Goal: Use online tool/utility: Utilize a website feature to perform a specific function

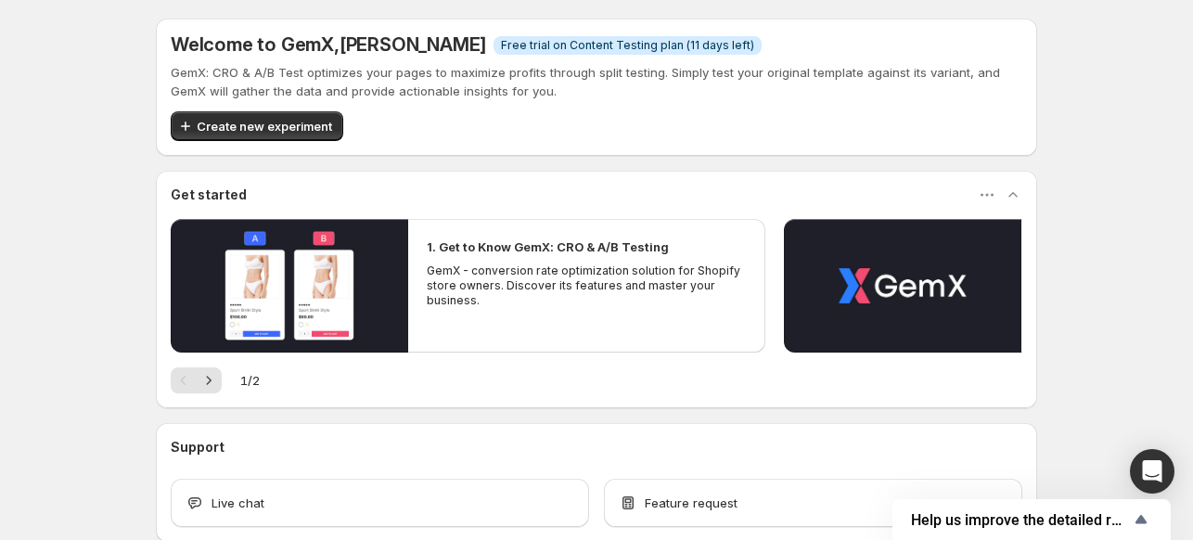
click at [1104, 69] on div "Welcome to GemX , [PERSON_NAME] Info Free trial on Content Testing plan (11 day…" at bounding box center [596, 321] width 1193 height 642
click at [1148, 184] on div "Welcome to GemX , [PERSON_NAME] Info Free trial on Content Testing plan (11 day…" at bounding box center [596, 321] width 1193 height 642
click at [315, 129] on span "Create new experiment" at bounding box center [264, 126] width 135 height 19
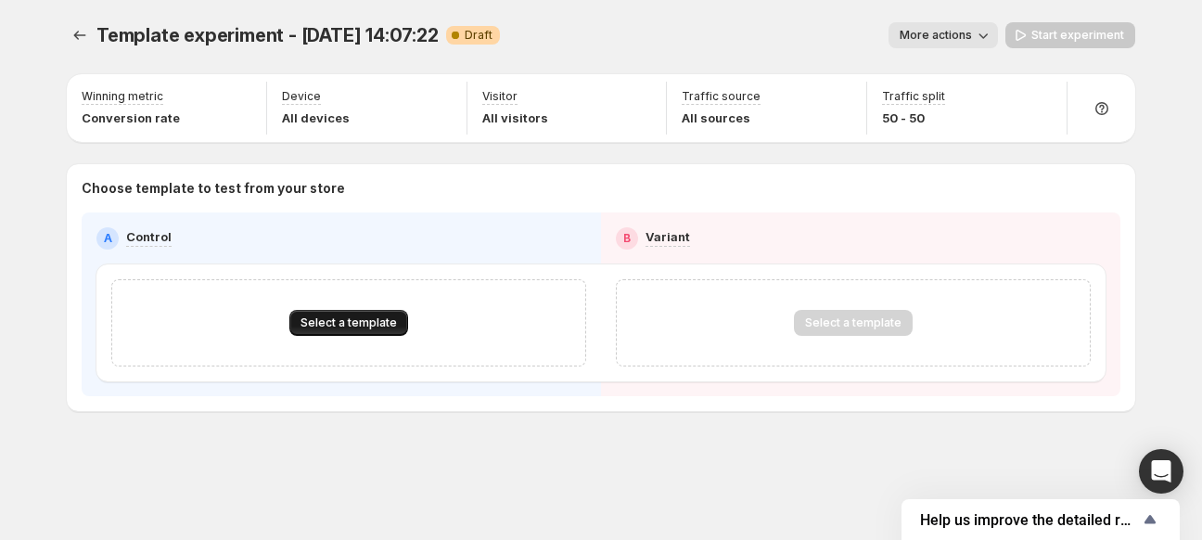
click at [372, 333] on button "Select a template" at bounding box center [348, 323] width 119 height 26
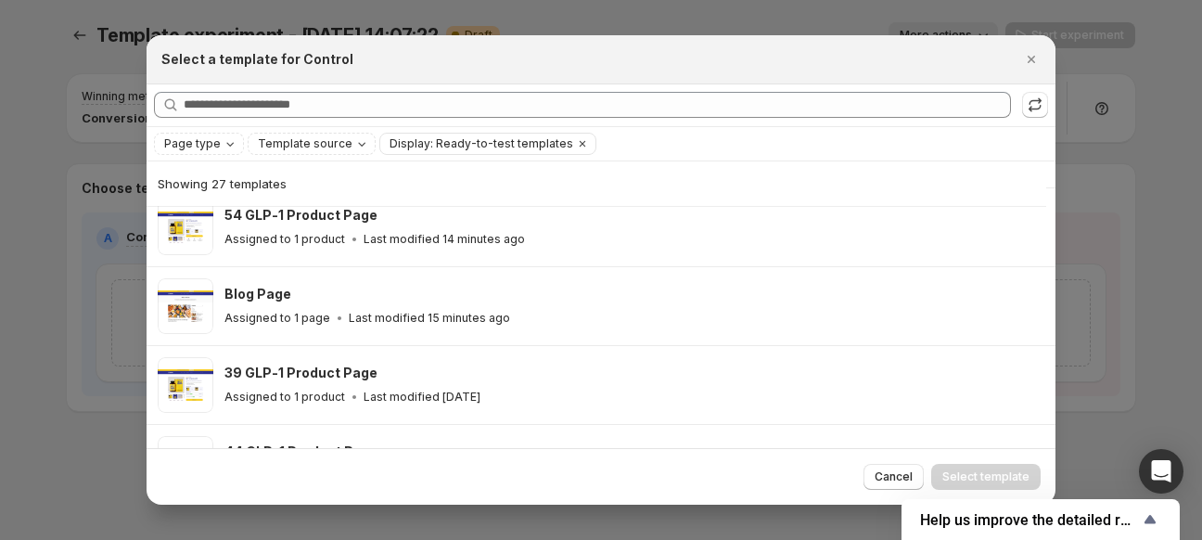
scroll to position [416, 0]
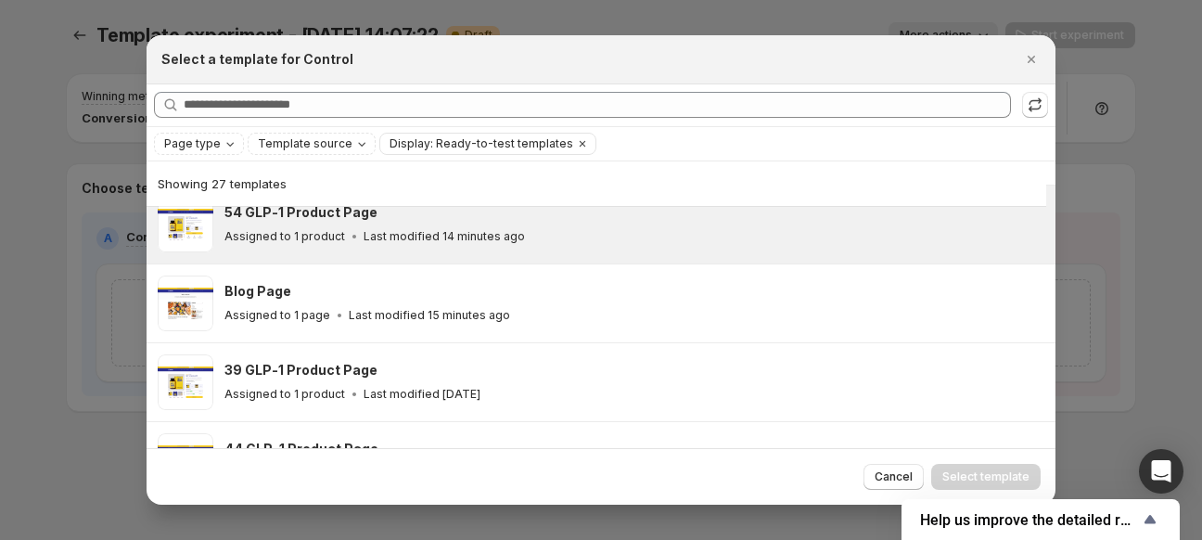
click at [336, 218] on h3 "54 GLP-1 Product Page" at bounding box center [300, 212] width 153 height 19
click at [995, 474] on span "Select template" at bounding box center [985, 476] width 87 height 15
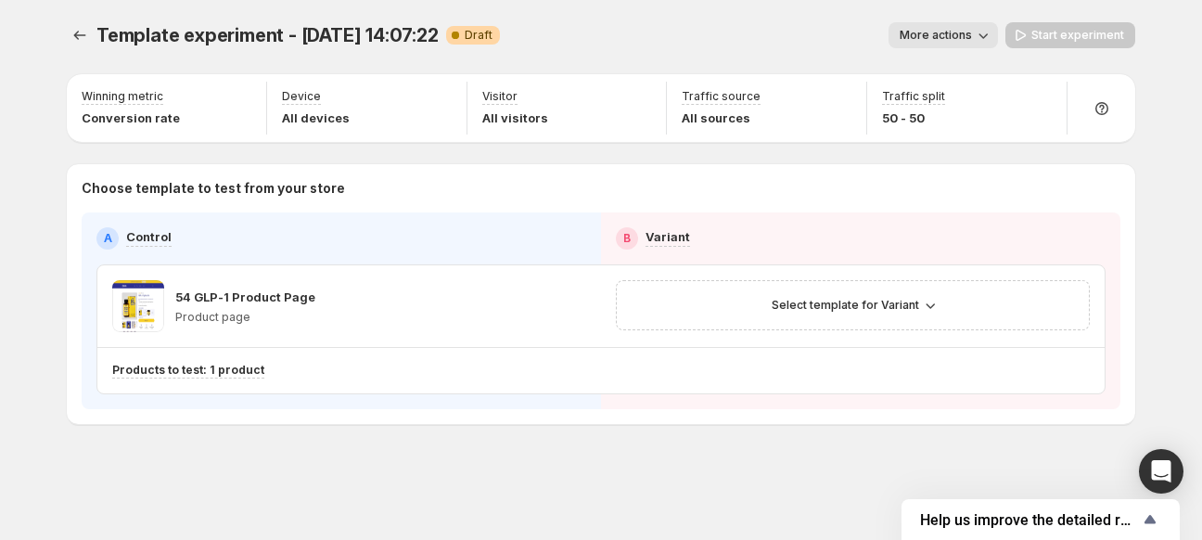
drag, startPoint x: 1199, startPoint y: 300, endPoint x: 1156, endPoint y: 303, distance: 42.8
click at [1192, 300] on div "Template experiment - [DATE] 14:07:22. This page is ready Template experiment -…" at bounding box center [601, 270] width 1202 height 540
click at [879, 308] on span "Select template for Variant" at bounding box center [845, 305] width 147 height 15
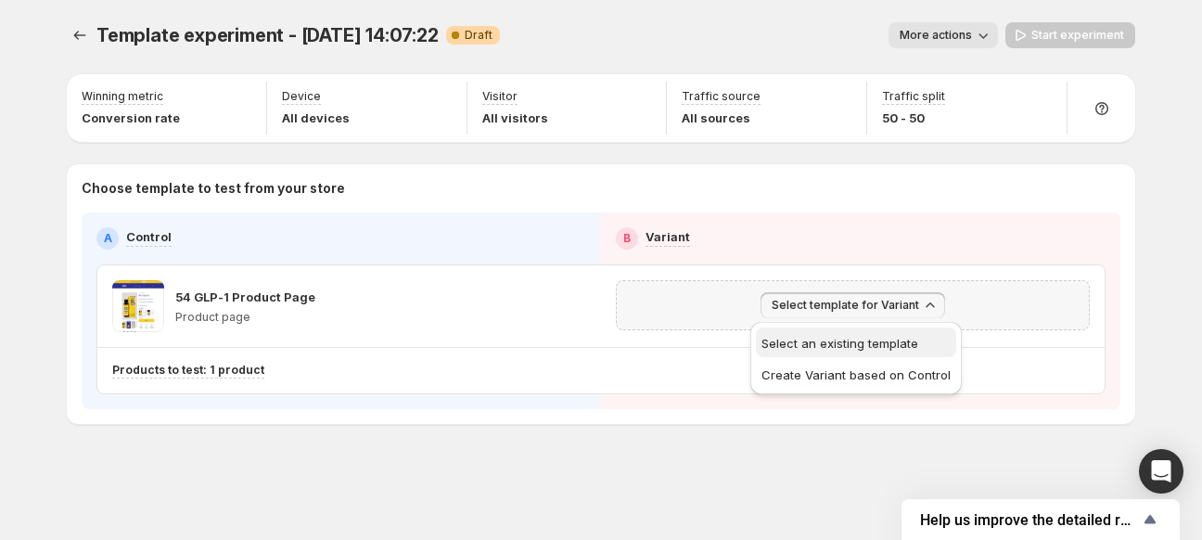
click at [864, 352] on button "Select an existing template" at bounding box center [856, 342] width 200 height 30
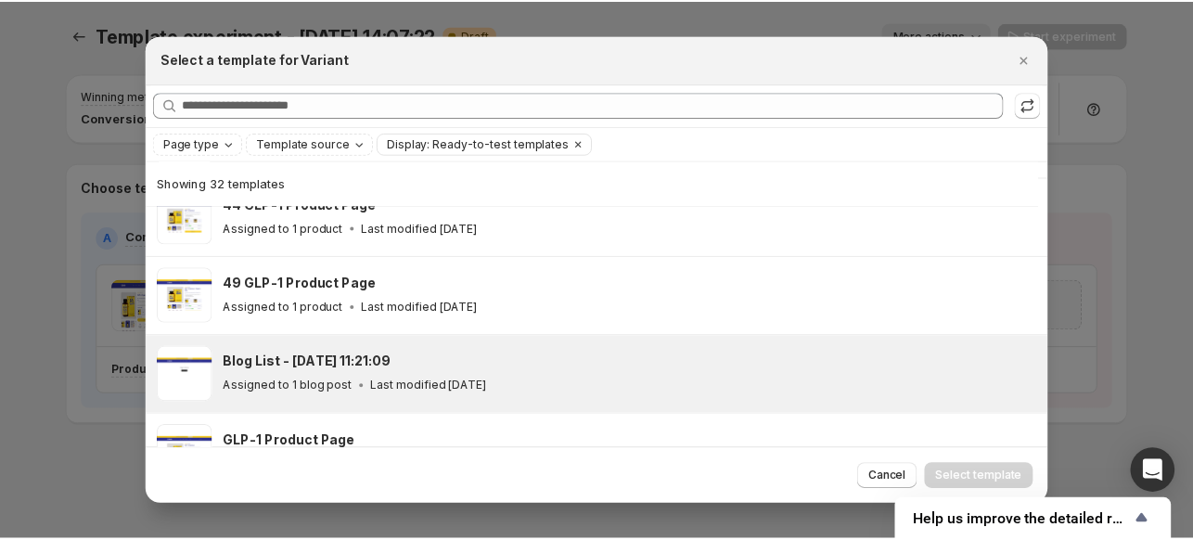
scroll to position [601, 0]
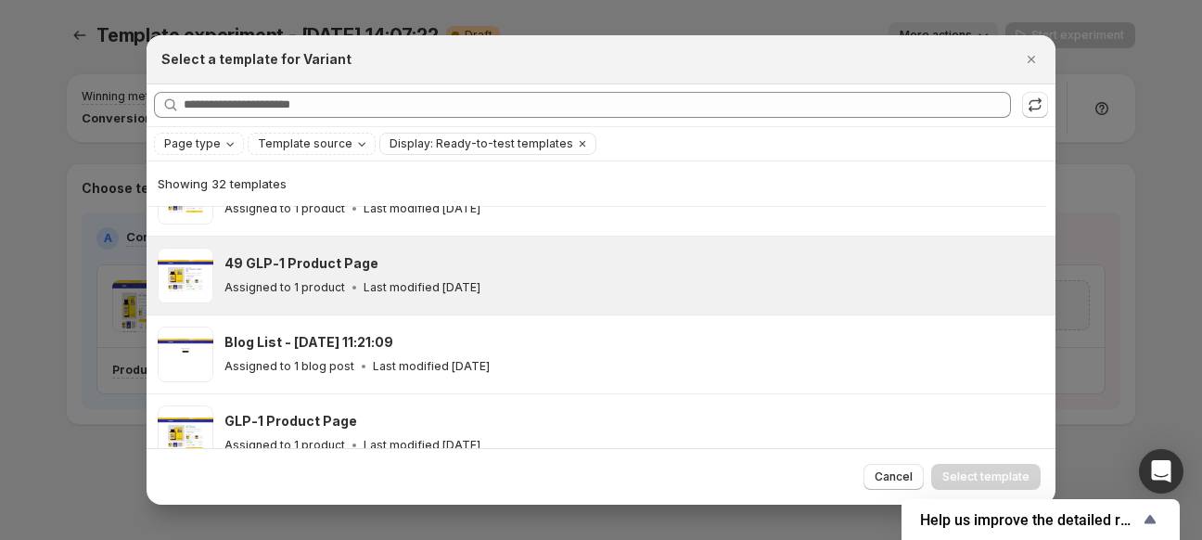
click at [260, 259] on h3 "49 GLP-1 Product Page" at bounding box center [301, 263] width 154 height 19
click at [976, 482] on span "Select template" at bounding box center [985, 476] width 87 height 15
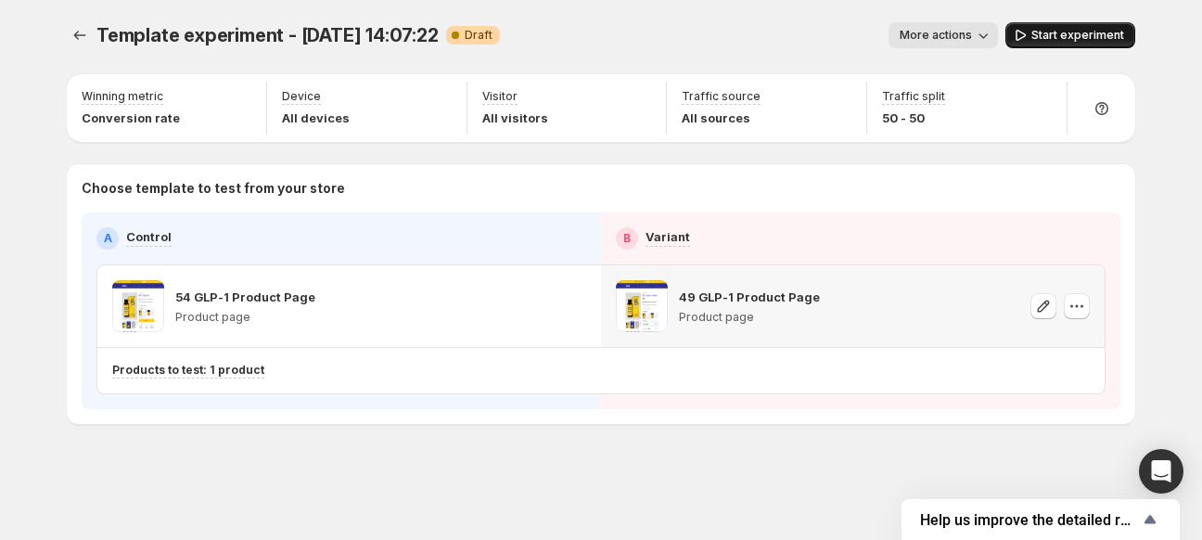
click at [1058, 37] on span "Start experiment" at bounding box center [1078, 35] width 93 height 15
click at [83, 41] on icon "Experiments" at bounding box center [80, 35] width 19 height 19
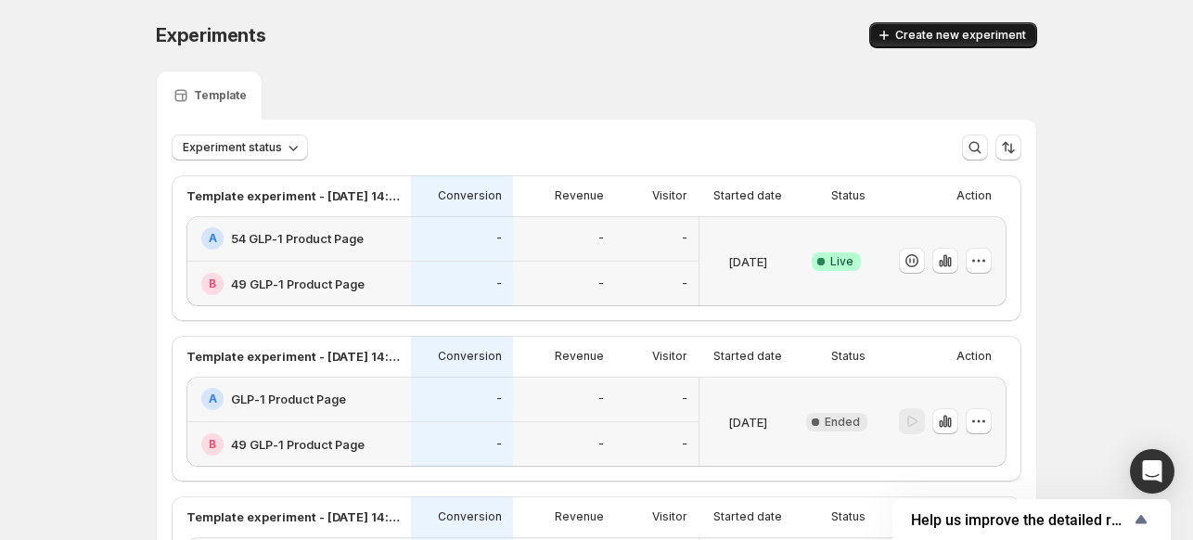
click at [973, 39] on span "Create new experiment" at bounding box center [960, 35] width 131 height 15
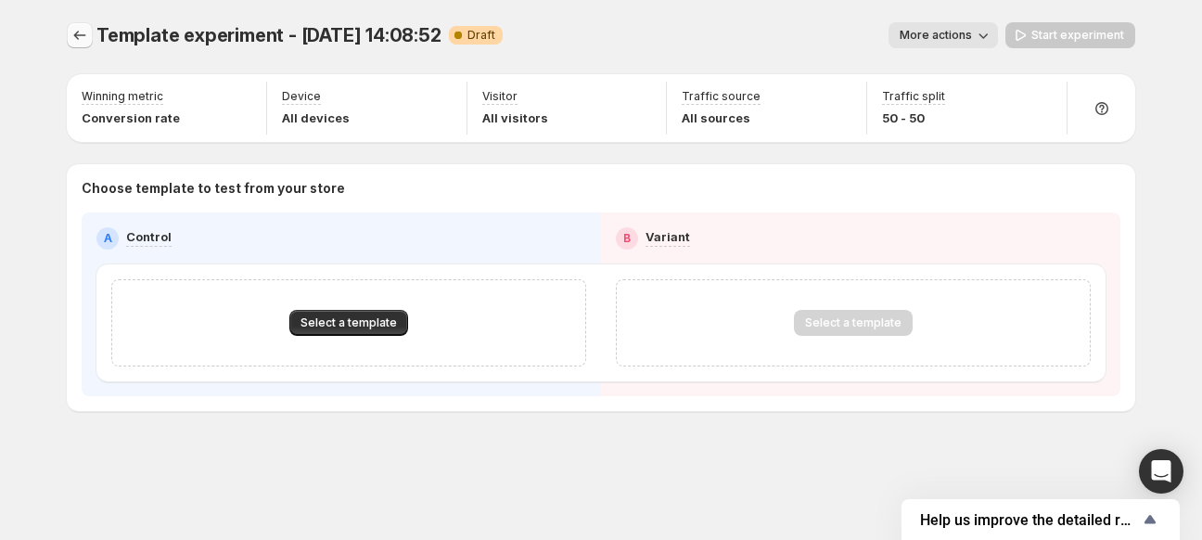
click at [78, 44] on icon "Experiments" at bounding box center [80, 35] width 19 height 19
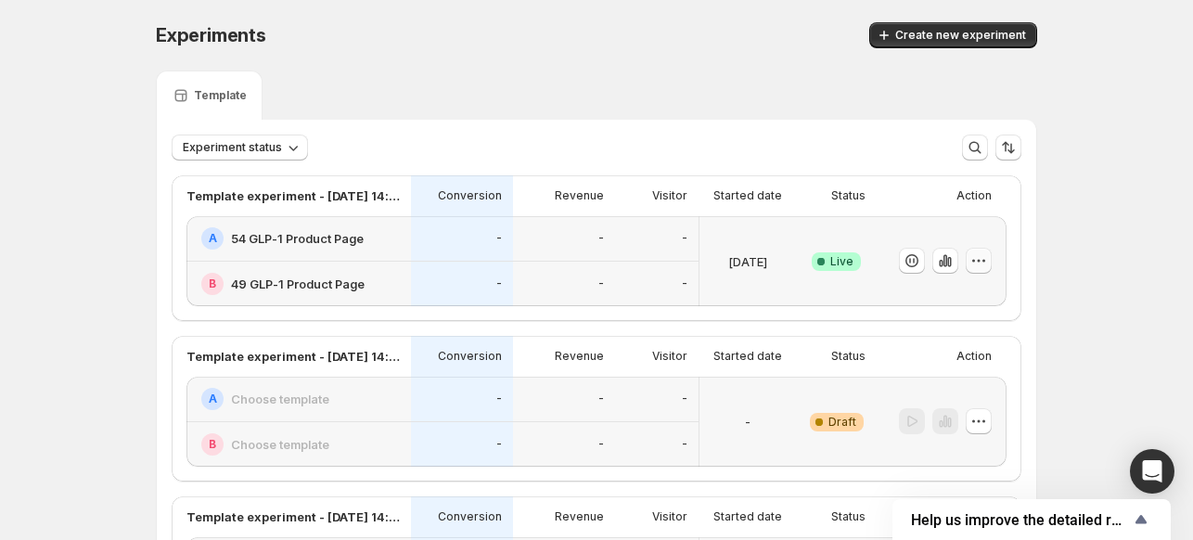
click at [988, 260] on icon "button" at bounding box center [978, 260] width 19 height 19
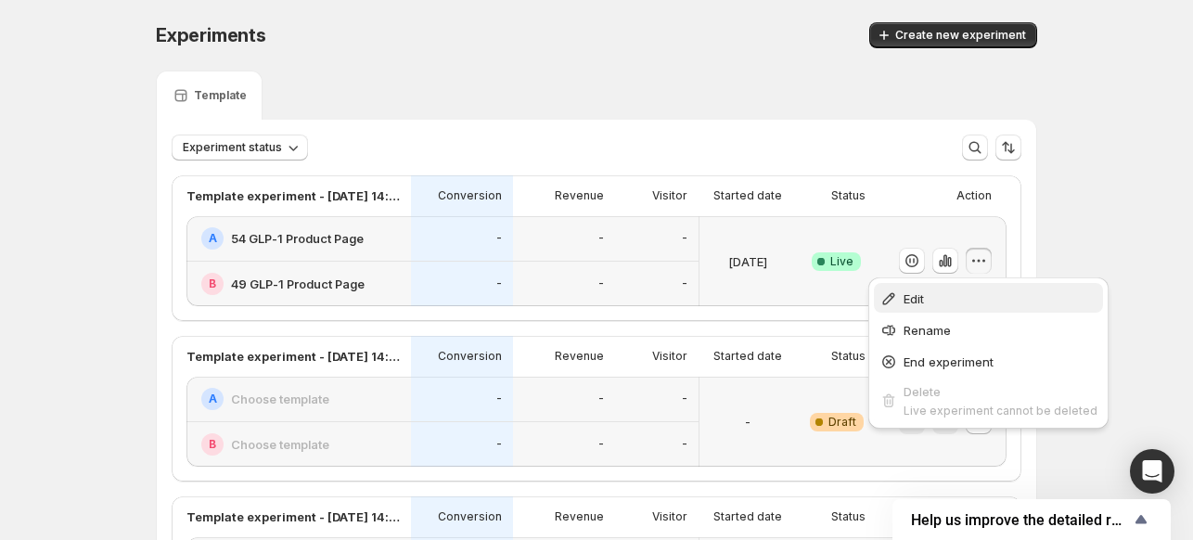
click at [922, 300] on span "Edit" at bounding box center [914, 298] width 20 height 15
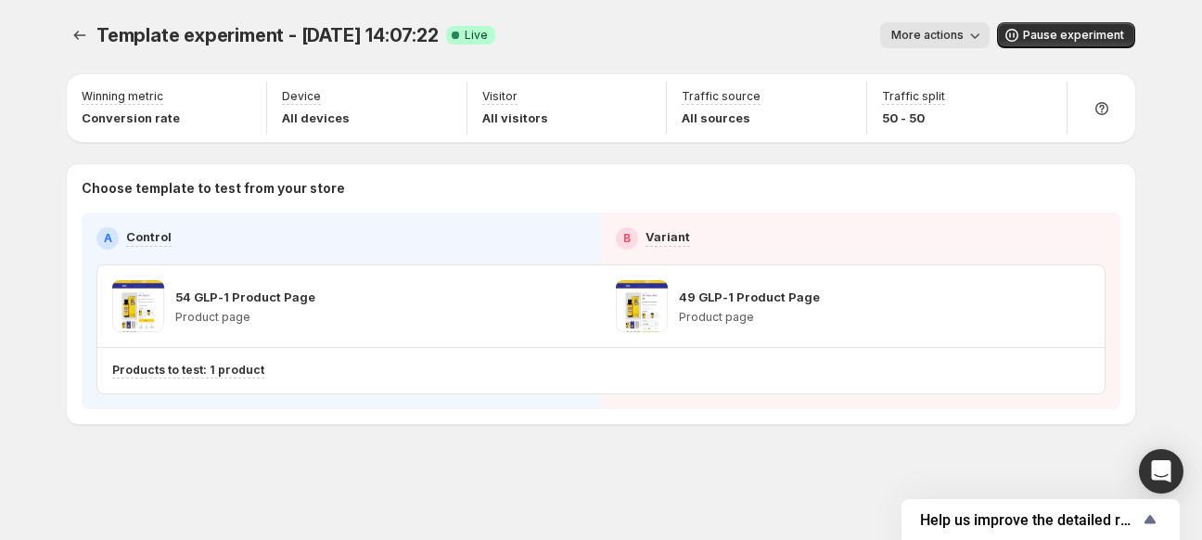
click at [920, 32] on span "More actions" at bounding box center [927, 35] width 72 height 15
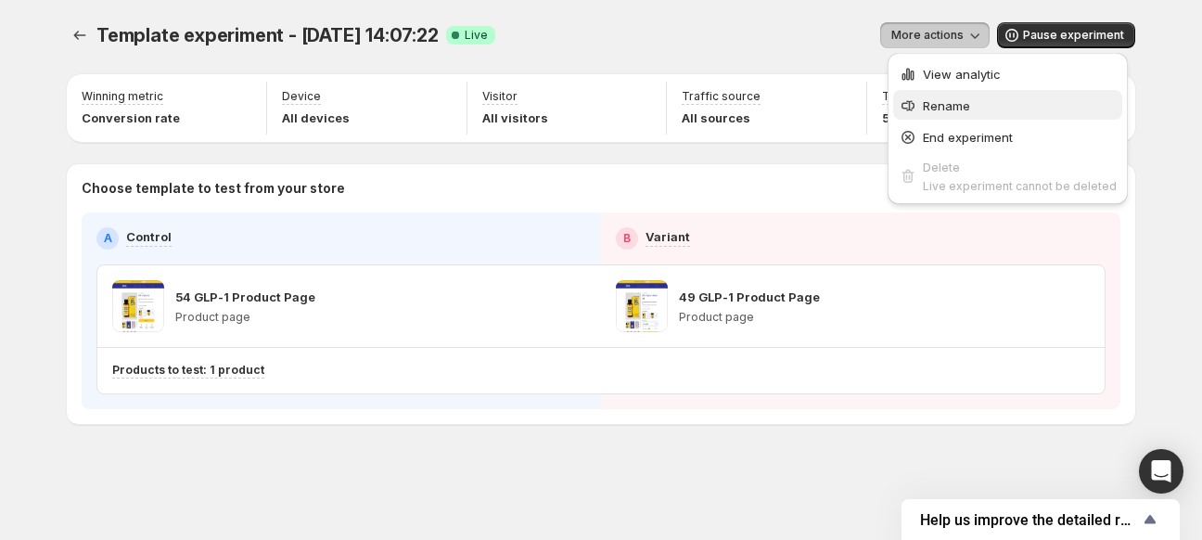
click at [937, 105] on span "Rename" at bounding box center [946, 105] width 47 height 15
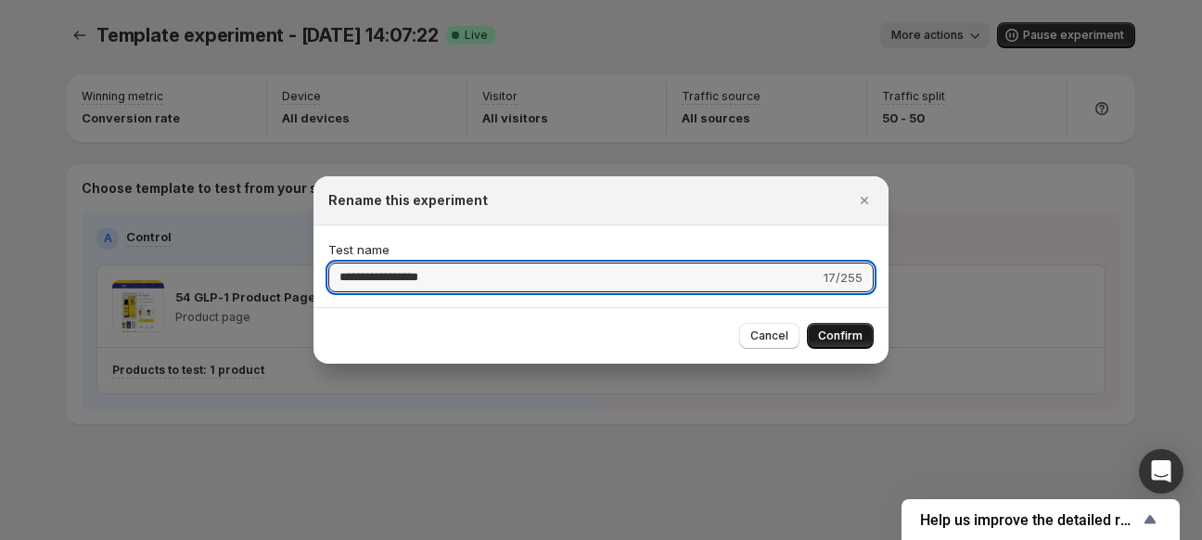
type input "**********"
click at [840, 337] on span "Confirm" at bounding box center [840, 335] width 45 height 15
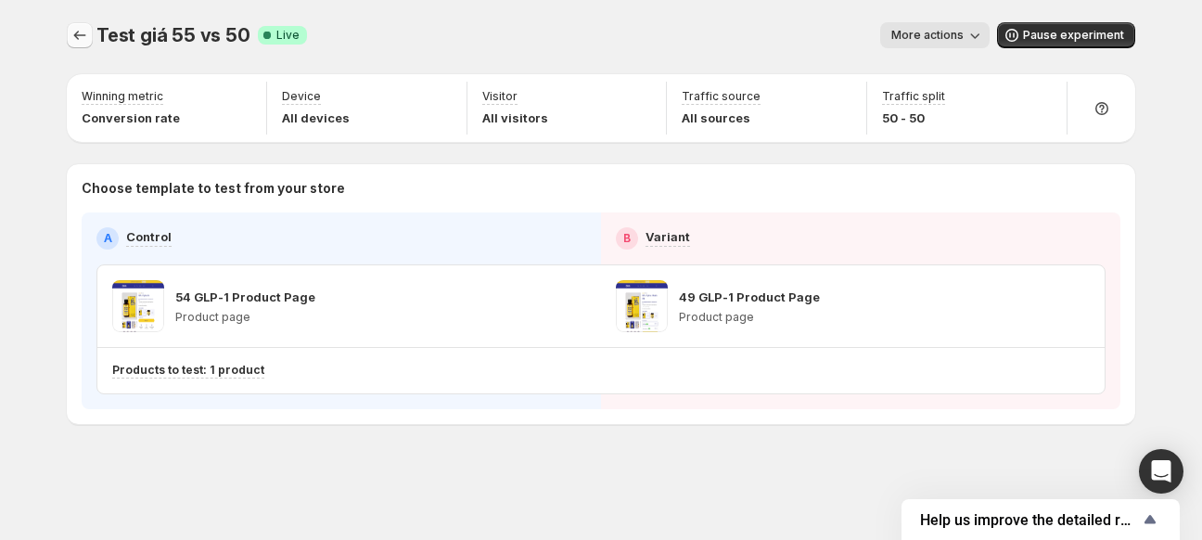
click at [74, 32] on icon "Experiments" at bounding box center [80, 35] width 19 height 19
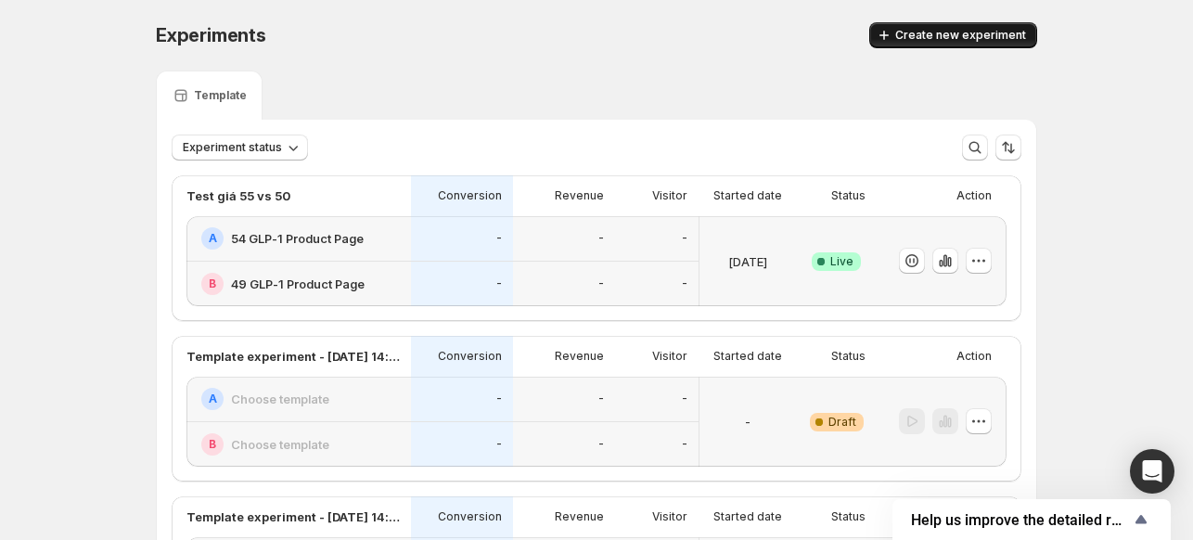
click at [970, 42] on span "Create new experiment" at bounding box center [960, 35] width 131 height 15
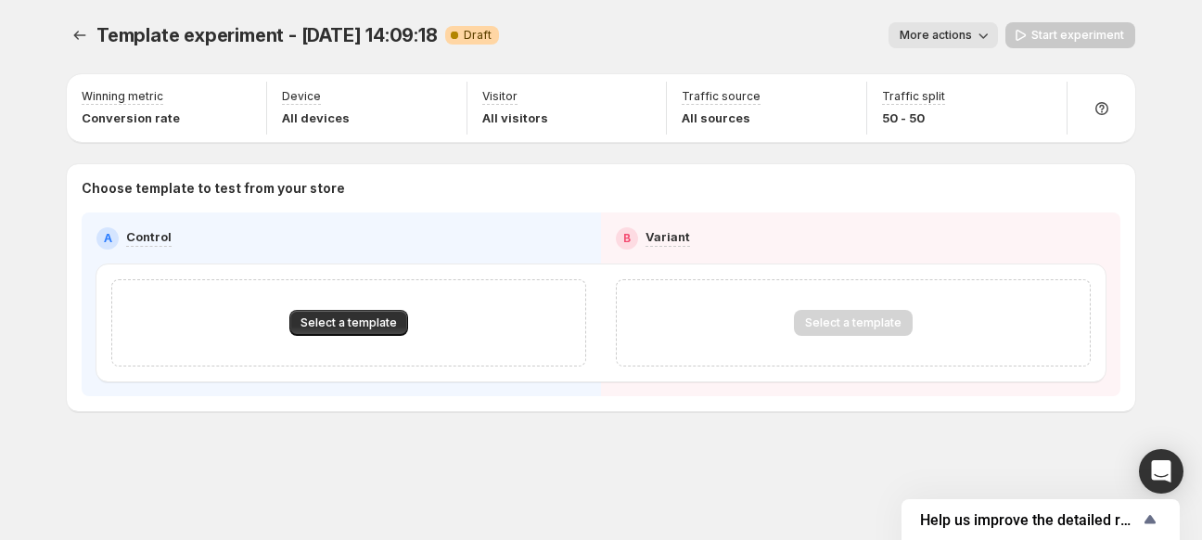
click at [957, 39] on span "More actions" at bounding box center [936, 35] width 72 height 15
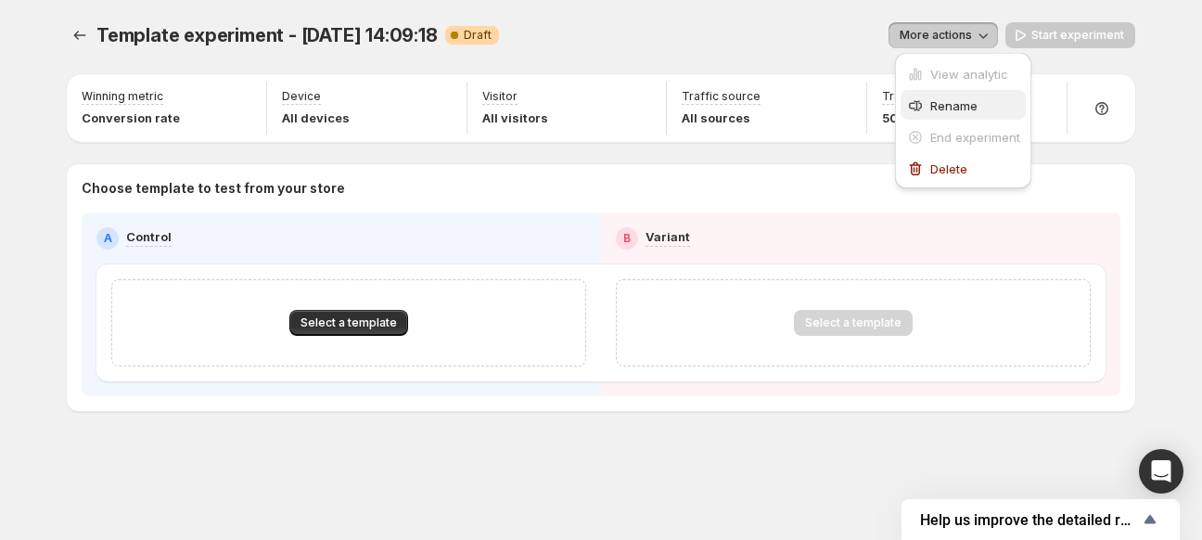
click at [939, 106] on span "Rename" at bounding box center [953, 105] width 47 height 15
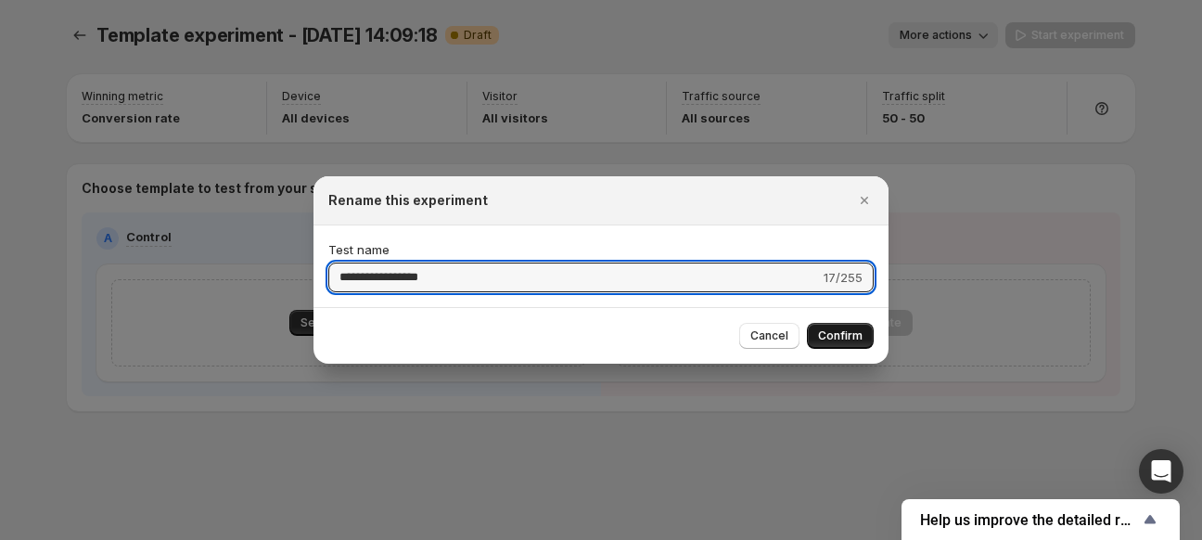
type input "**********"
click at [843, 329] on span "Confirm" at bounding box center [840, 335] width 45 height 15
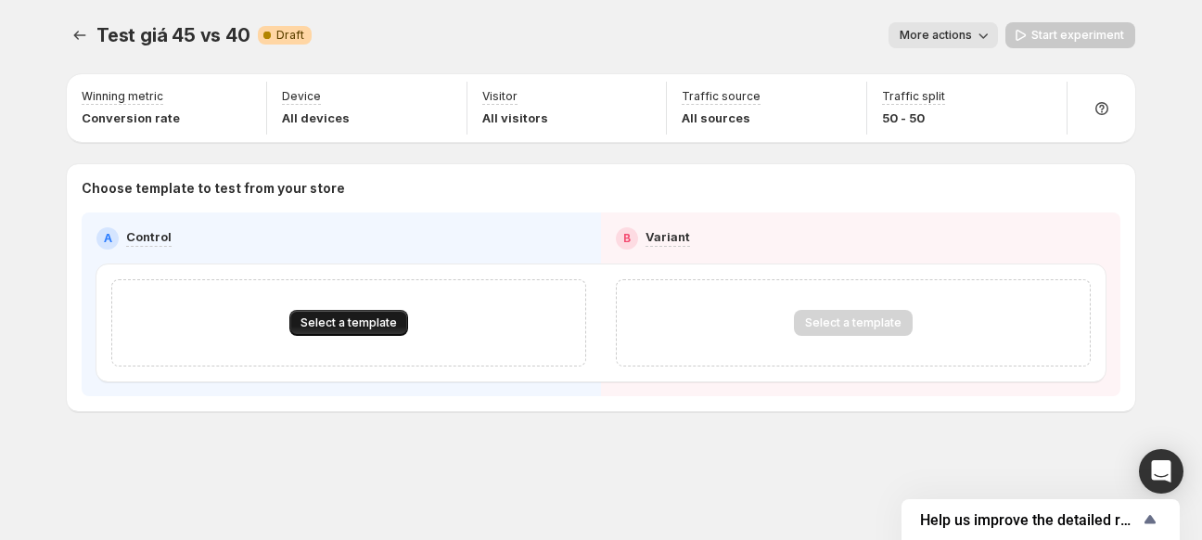
click at [361, 326] on span "Select a template" at bounding box center [349, 322] width 96 height 15
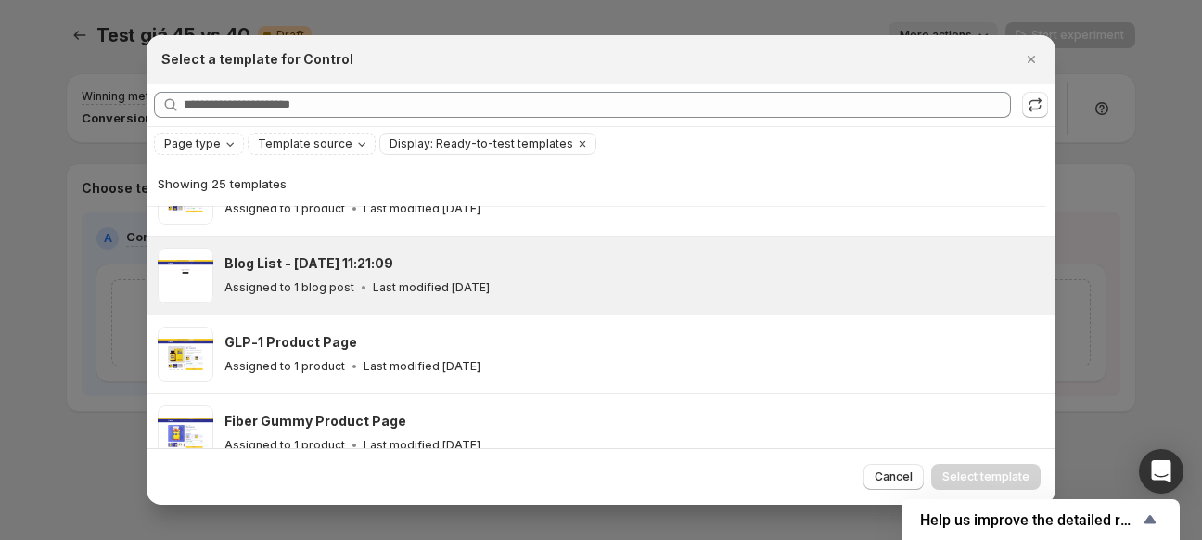
scroll to position [416, 0]
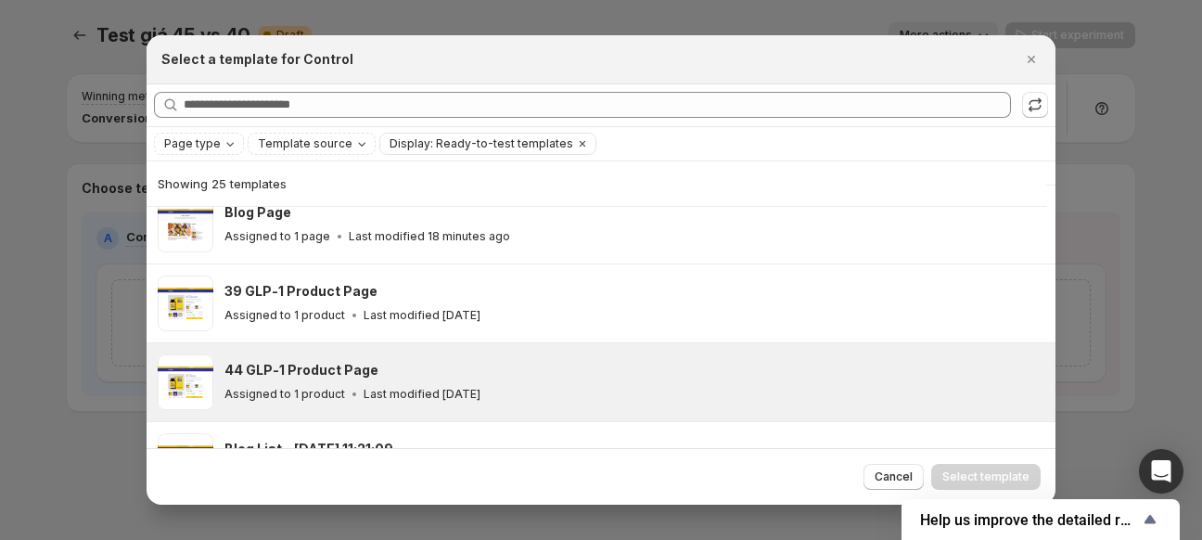
click at [332, 379] on div "44 GLP-1 Product Page Assigned to 1 product Last modified [DATE]" at bounding box center [631, 382] width 814 height 43
click at [980, 478] on span "Select template" at bounding box center [985, 476] width 87 height 15
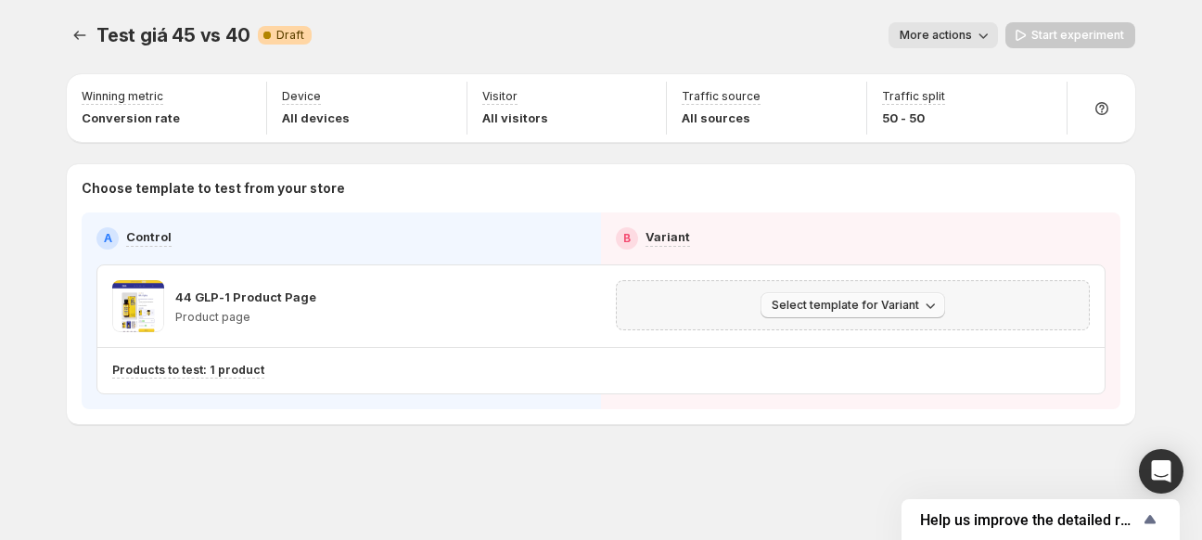
click at [871, 303] on span "Select template for Variant" at bounding box center [845, 305] width 147 height 15
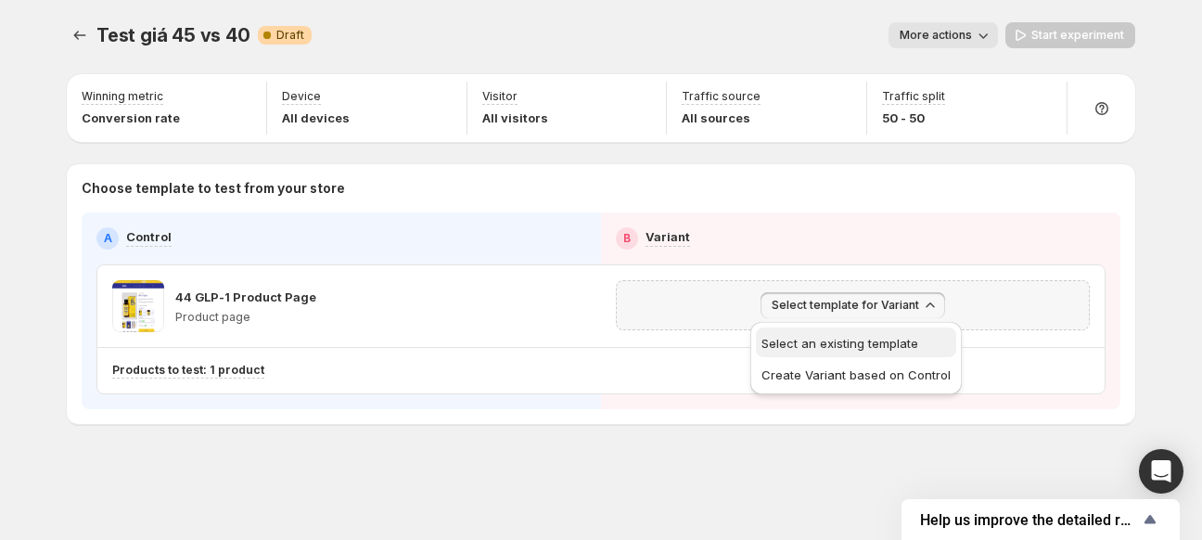
click at [853, 340] on span "Select an existing template" at bounding box center [840, 343] width 157 height 15
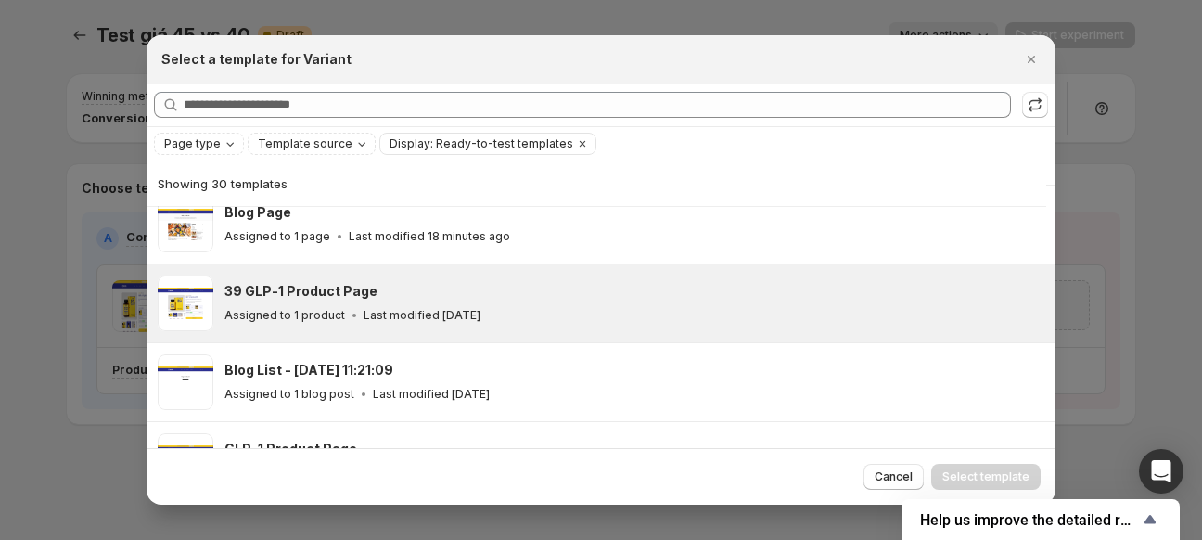
click at [299, 300] on div "39 GLP-1 Product Page Assigned to 1 product Last modified [DATE]" at bounding box center [631, 303] width 814 height 43
click at [1012, 468] on button "Select template" at bounding box center [985, 477] width 109 height 26
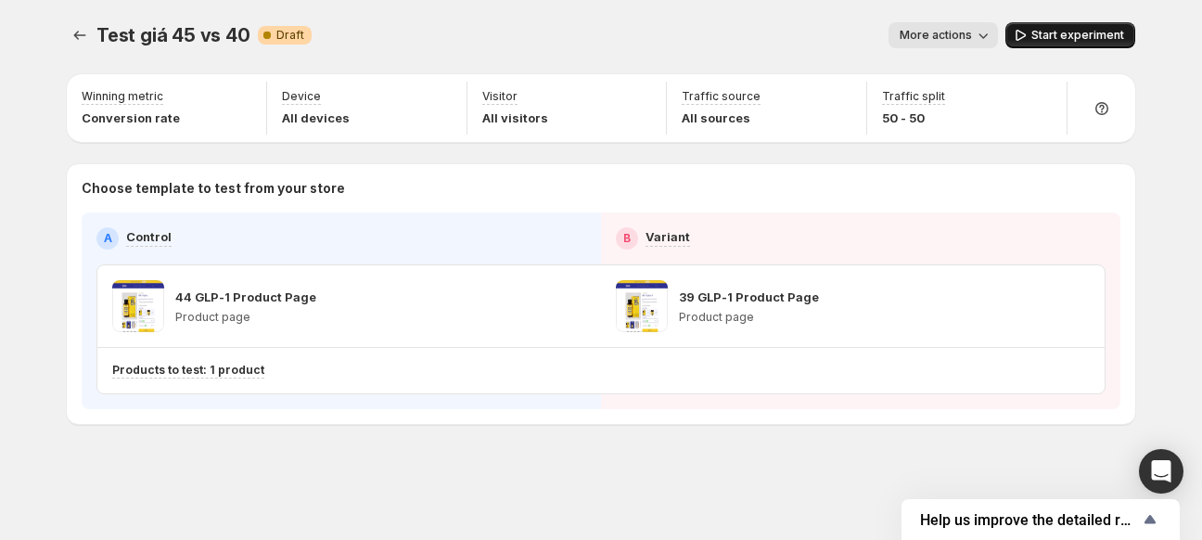
click at [1071, 29] on span "Start experiment" at bounding box center [1078, 35] width 93 height 15
click at [575, 308] on icon "button" at bounding box center [573, 306] width 19 height 19
click at [972, 40] on icon "button" at bounding box center [975, 35] width 19 height 19
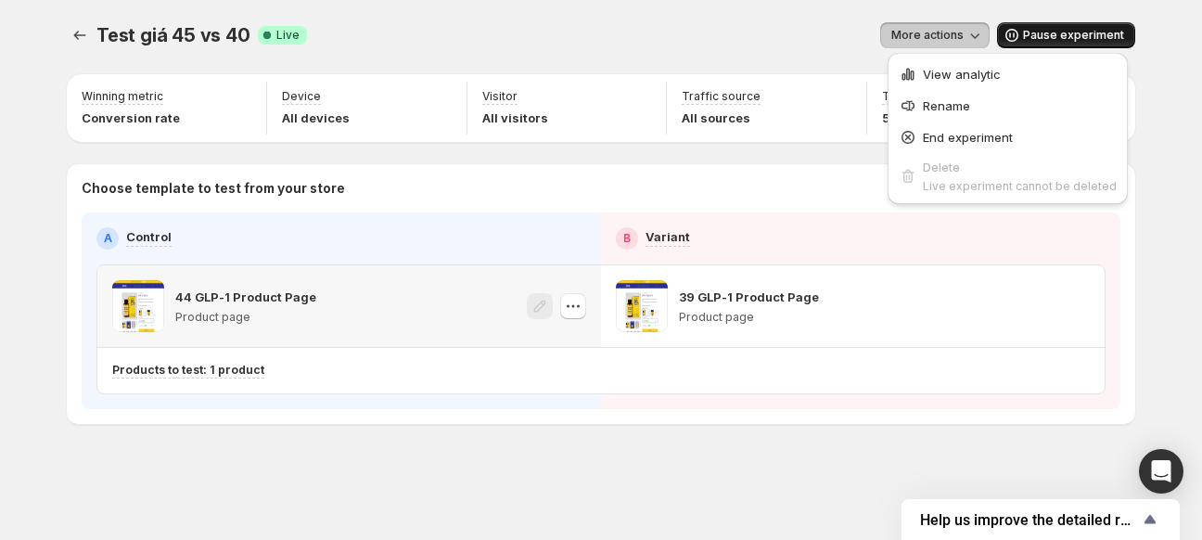
click at [299, 277] on div "44 GLP-1 Product Page Product page" at bounding box center [349, 306] width 504 height 82
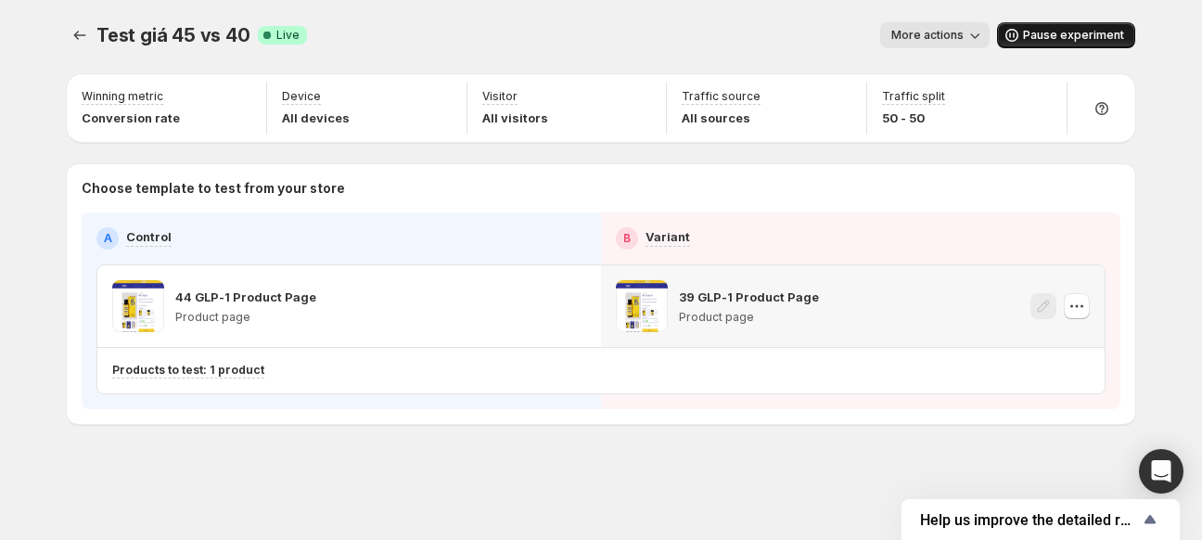
click at [678, 303] on div "39 GLP-1 Product Page Product page" at bounding box center [717, 306] width 203 height 52
click at [635, 304] on span at bounding box center [642, 306] width 52 height 52
click at [1083, 303] on icon "button" at bounding box center [1077, 306] width 19 height 19
click at [322, 299] on div "44 GLP-1 Product Page Product page" at bounding box center [349, 306] width 474 height 52
click at [245, 288] on p "44 GLP-1 Product Page" at bounding box center [245, 297] width 141 height 19
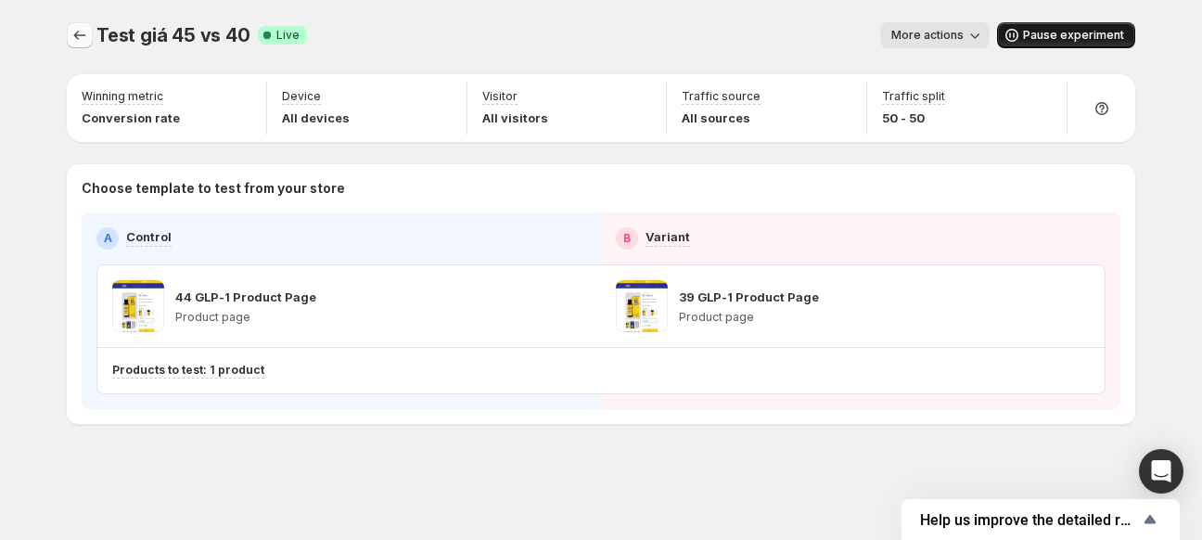
click at [83, 32] on icon "Experiments" at bounding box center [80, 35] width 19 height 19
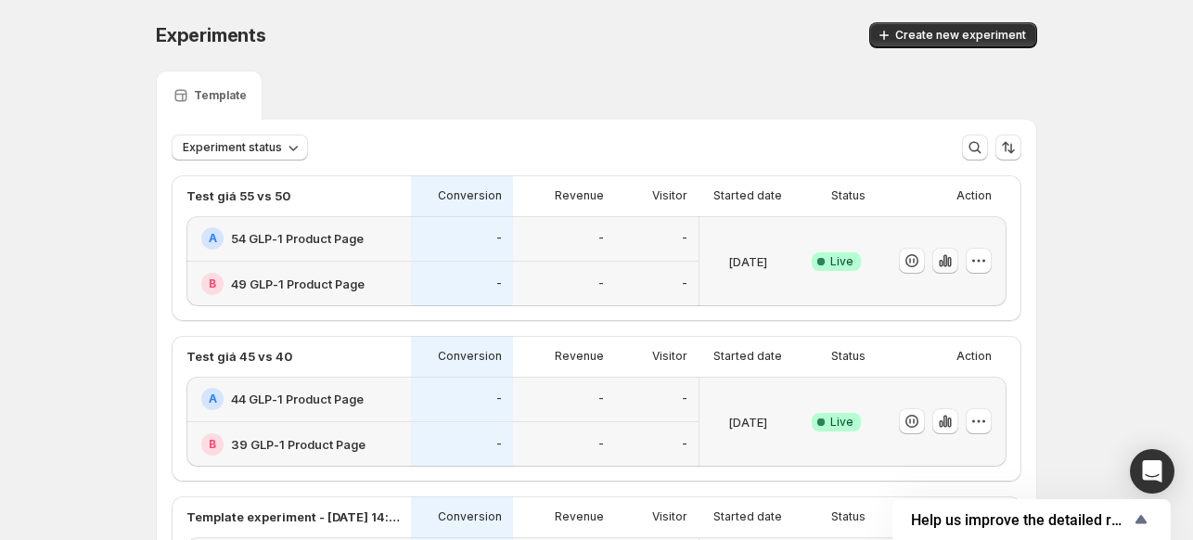
click at [947, 263] on icon "button" at bounding box center [945, 261] width 4 height 12
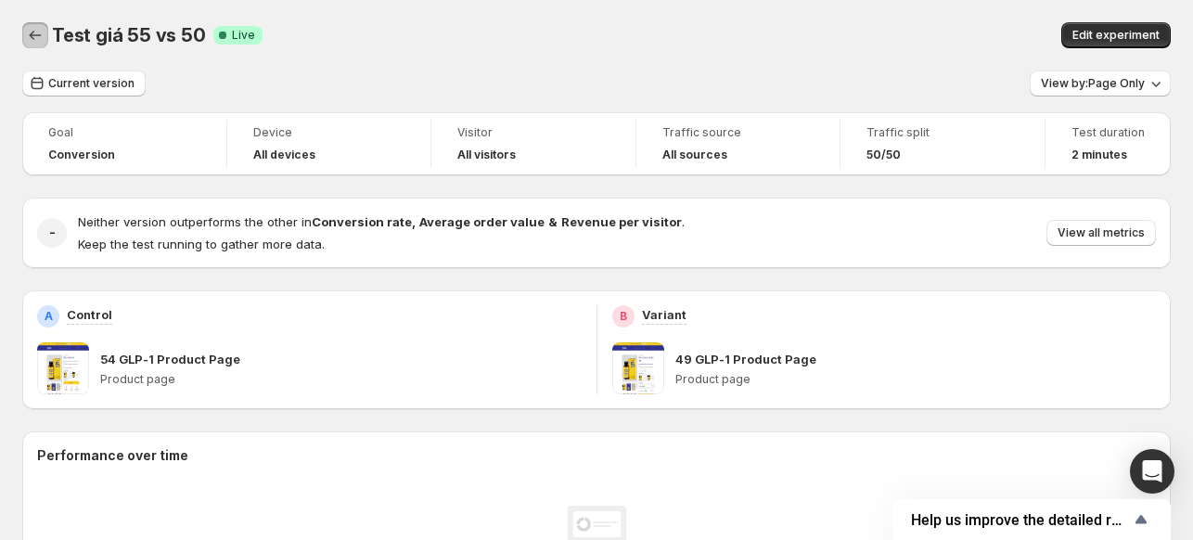
click at [26, 41] on icon "Back" at bounding box center [35, 35] width 19 height 19
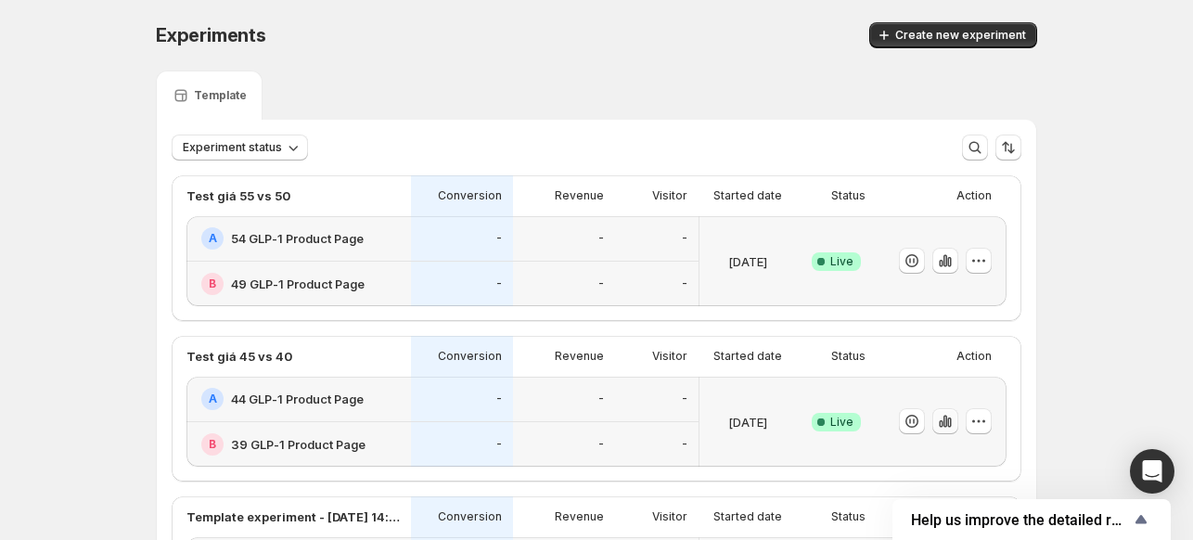
click at [951, 421] on icon "button" at bounding box center [949, 422] width 4 height 10
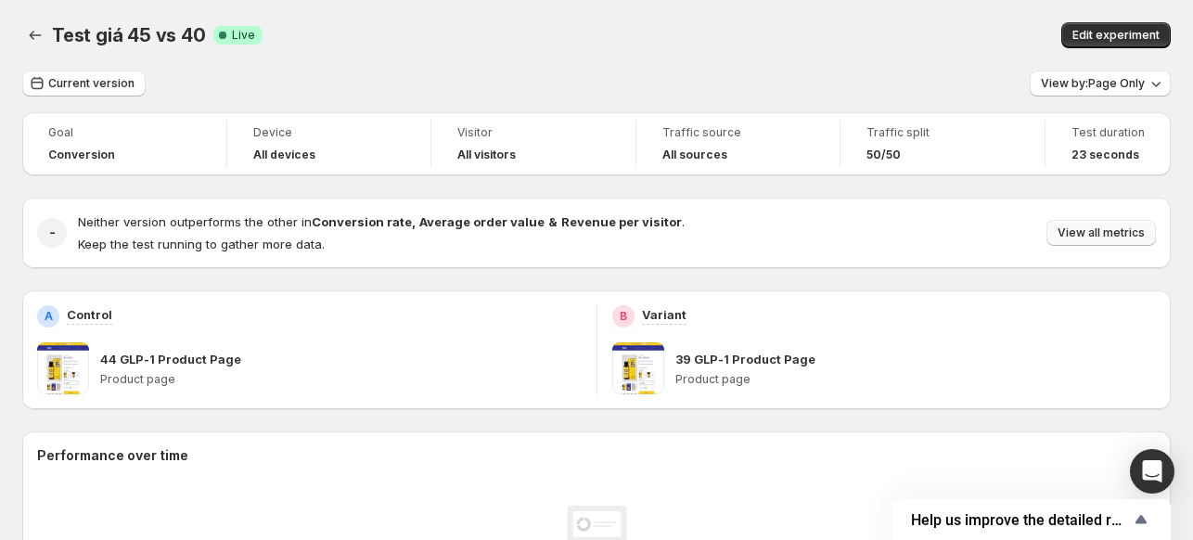
click at [1106, 237] on span "View all metrics" at bounding box center [1101, 232] width 87 height 15
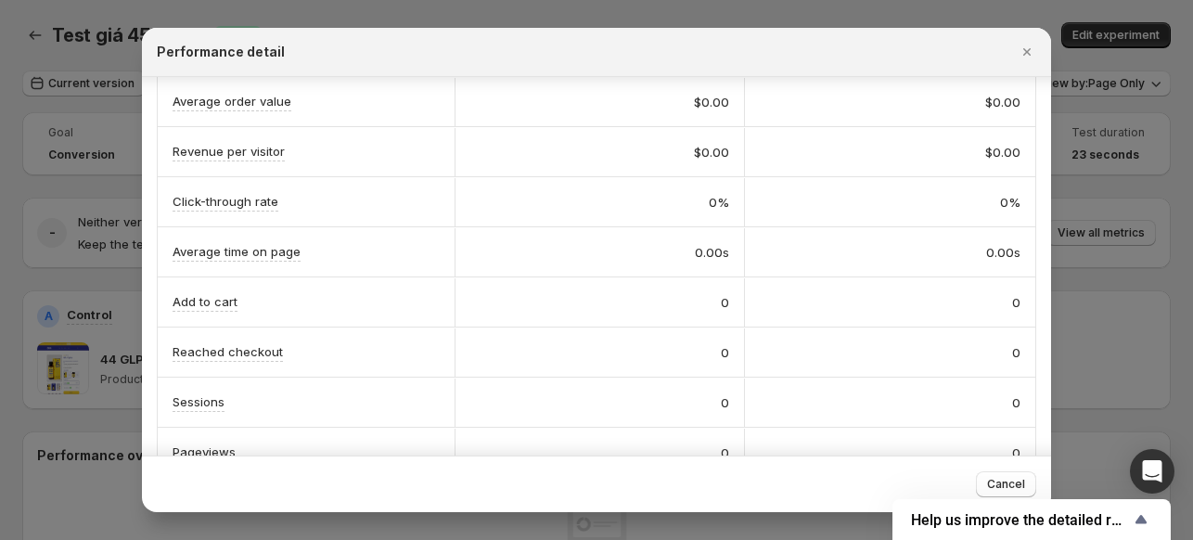
scroll to position [297, 0]
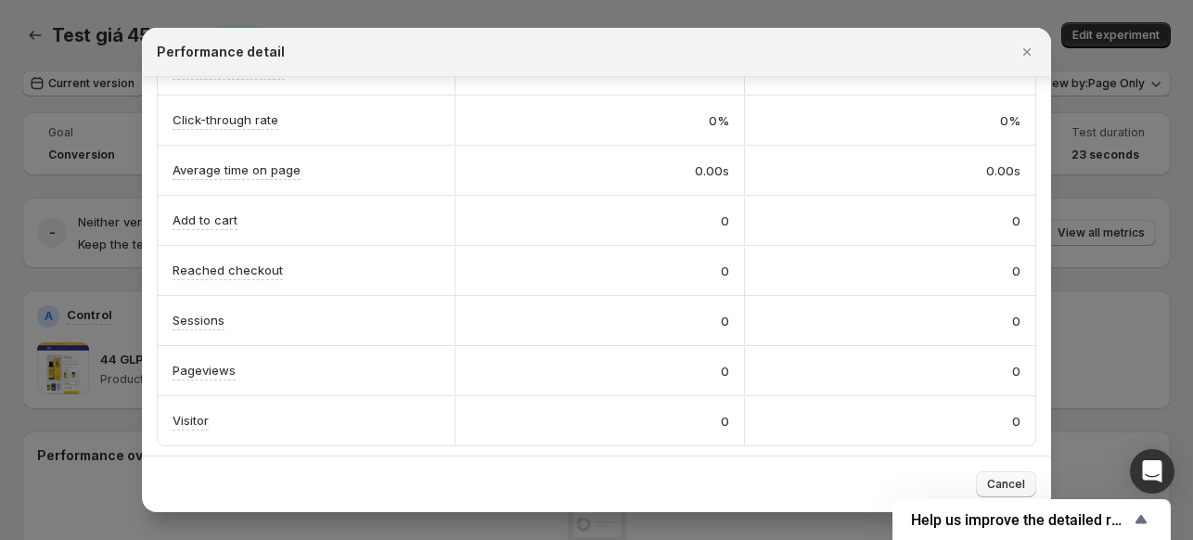
click at [987, 481] on span "Cancel" at bounding box center [1006, 484] width 38 height 15
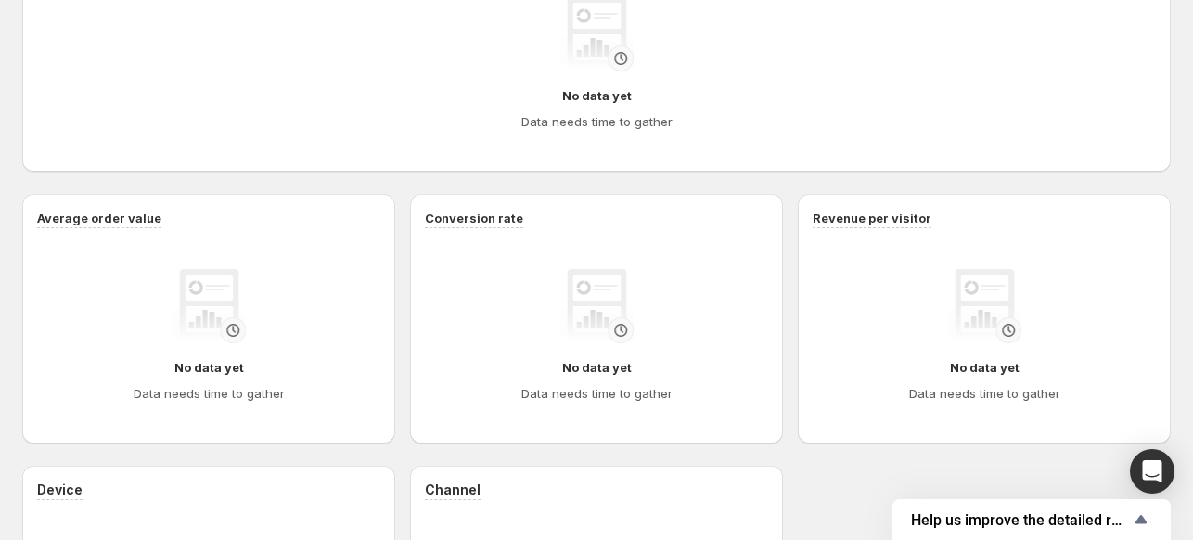
scroll to position [41, 0]
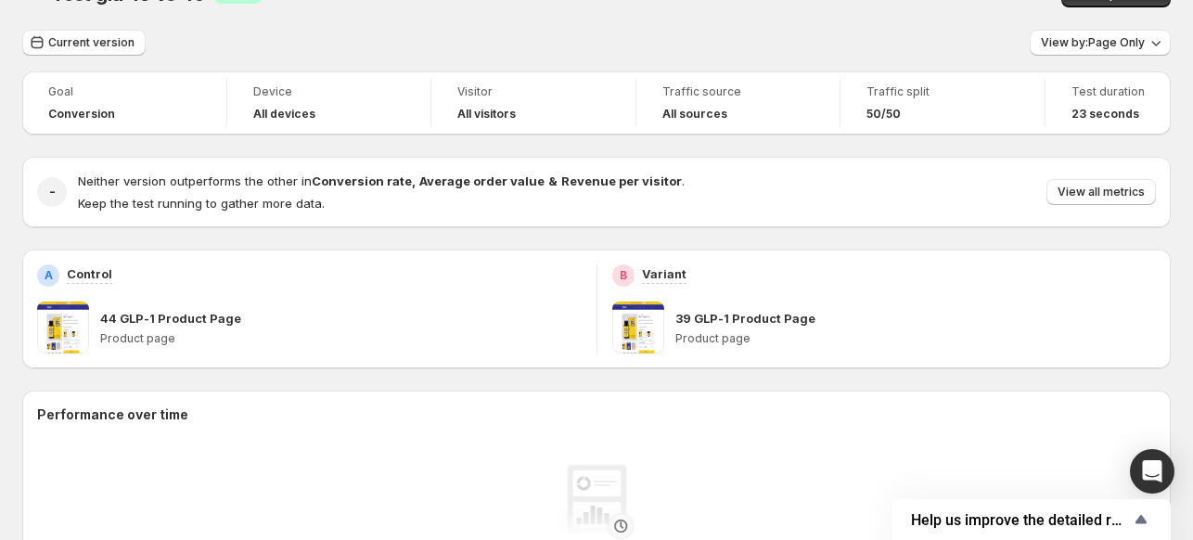
click at [642, 295] on div "B Variant 39 GLP-1 Product Page Product page" at bounding box center [884, 308] width 545 height 89
click at [663, 338] on span at bounding box center [638, 327] width 52 height 52
click at [781, 314] on p "39 GLP-1 Product Page" at bounding box center [745, 318] width 140 height 19
click at [71, 307] on span at bounding box center [63, 327] width 52 height 52
click at [132, 327] on p "44 GLP-1 Product Page" at bounding box center [170, 318] width 141 height 19
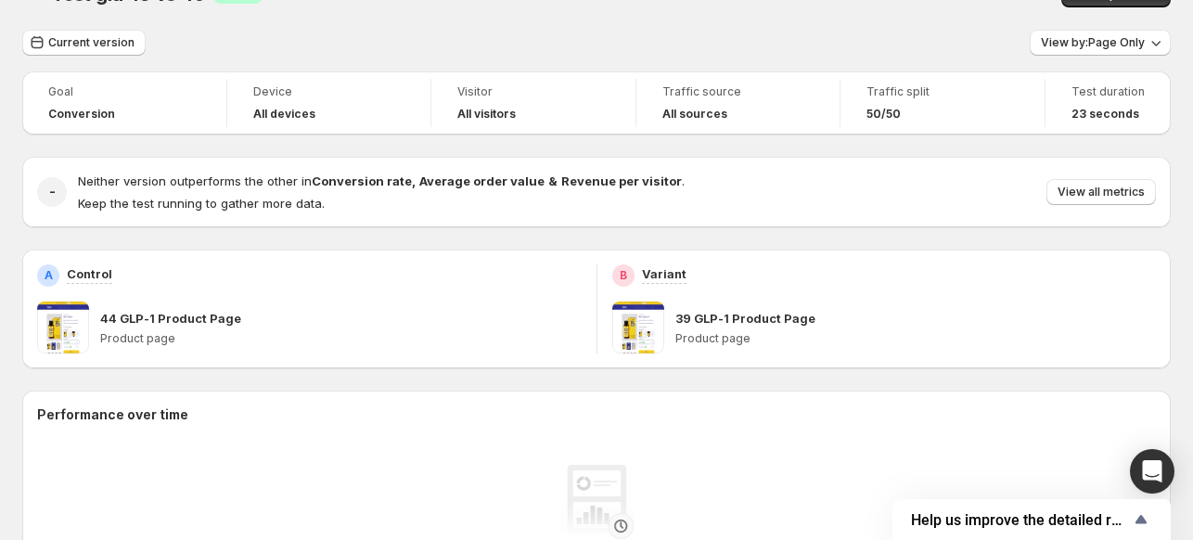
click at [81, 274] on p "Control" at bounding box center [89, 273] width 45 height 19
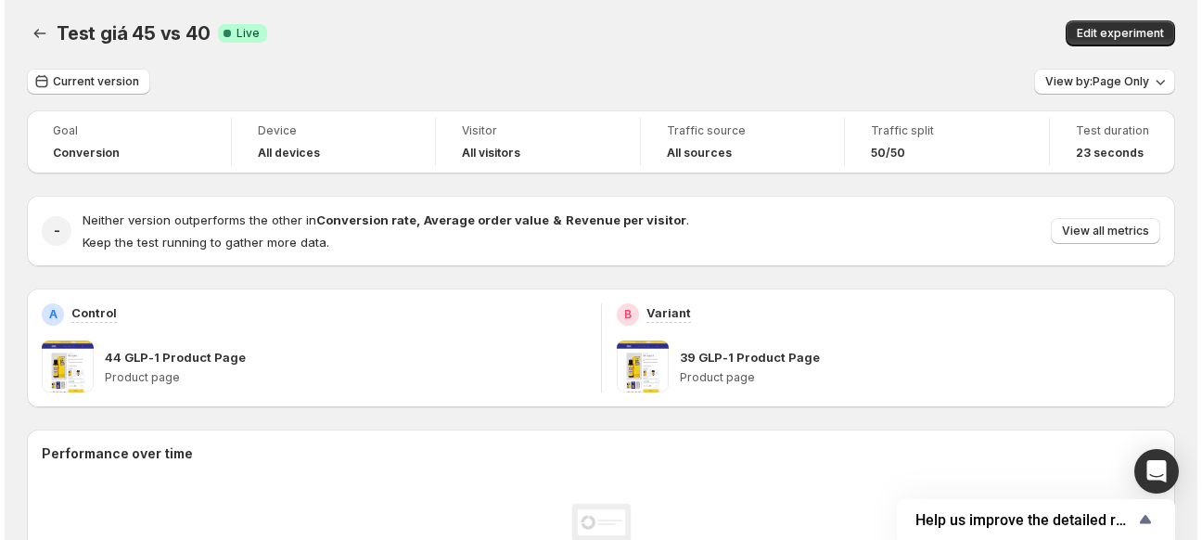
scroll to position [0, 0]
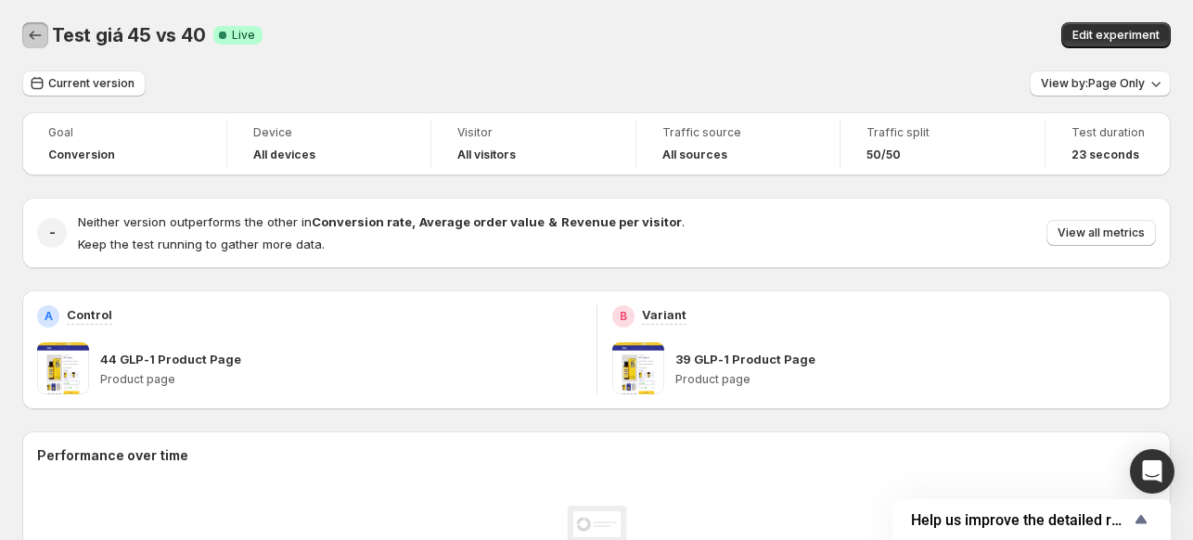
click at [36, 45] on button "Back" at bounding box center [35, 35] width 26 height 26
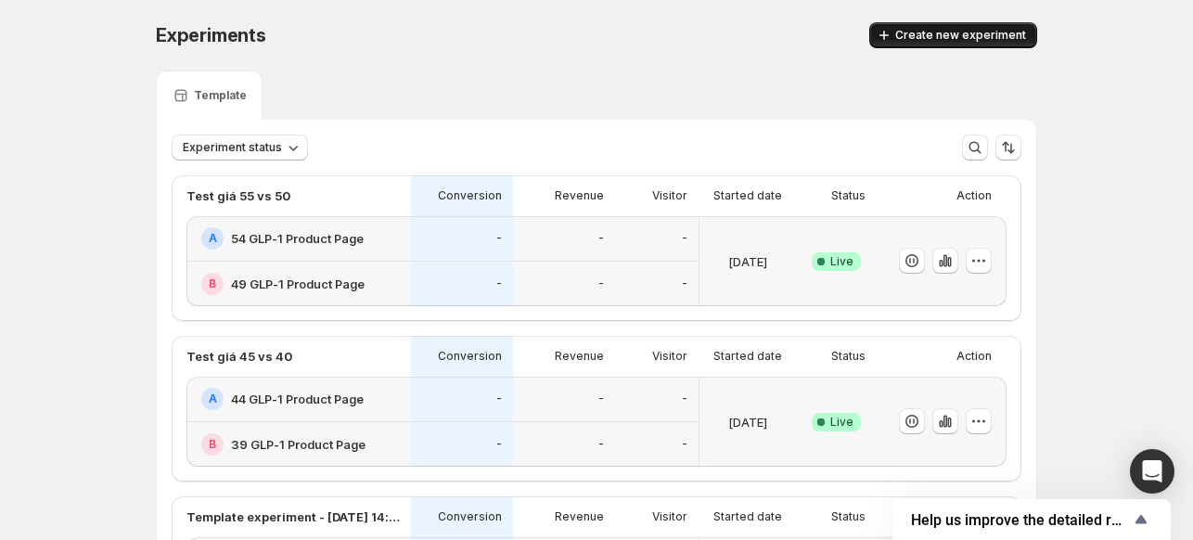
click at [931, 34] on span "Create new experiment" at bounding box center [960, 35] width 131 height 15
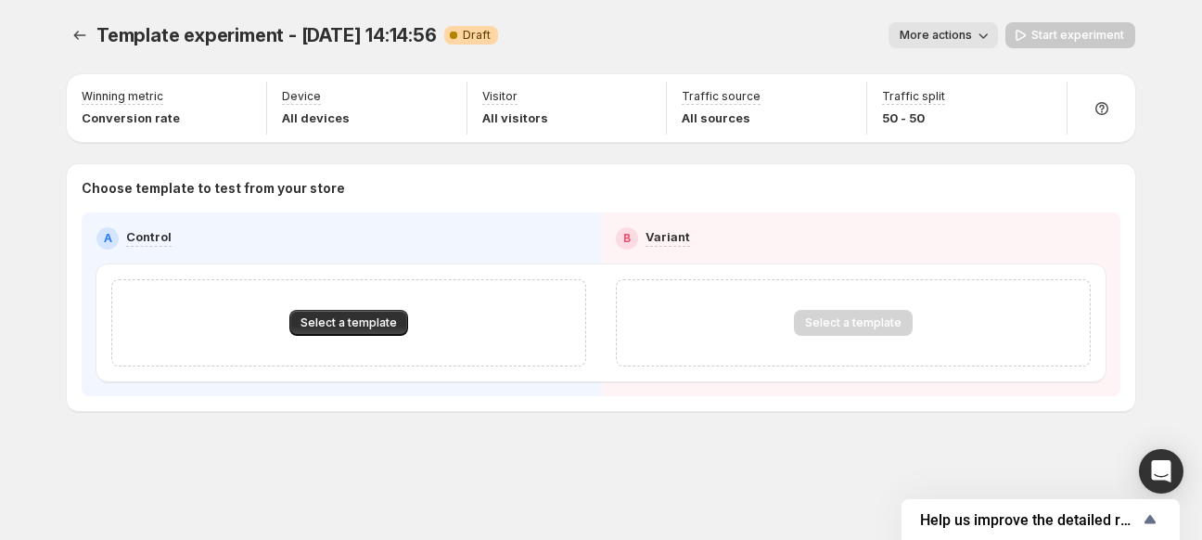
click at [993, 28] on icon "button" at bounding box center [983, 35] width 19 height 19
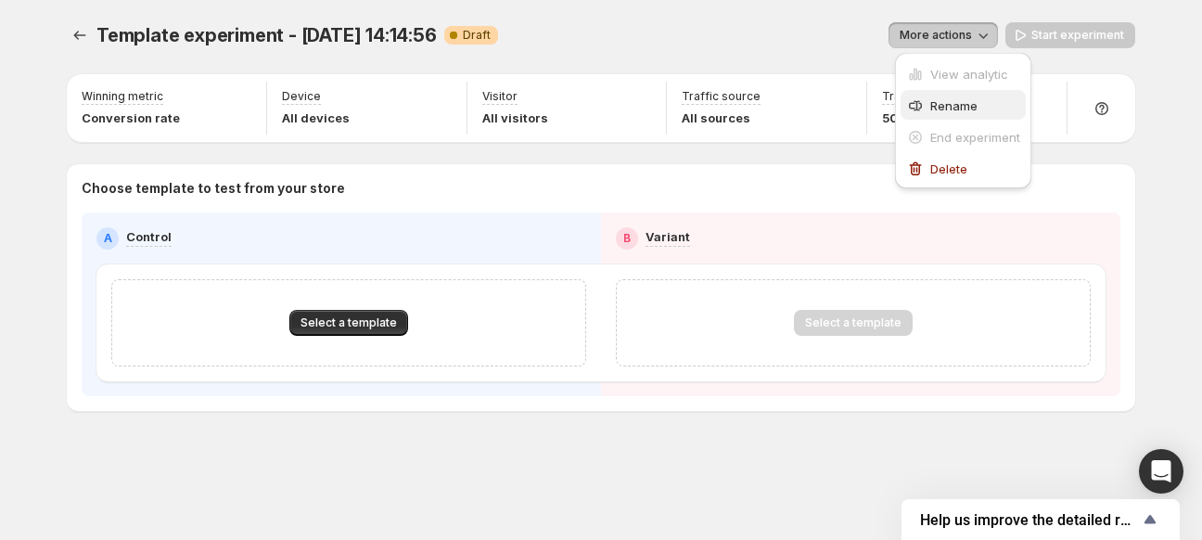
click at [919, 104] on icon "button" at bounding box center [915, 105] width 19 height 19
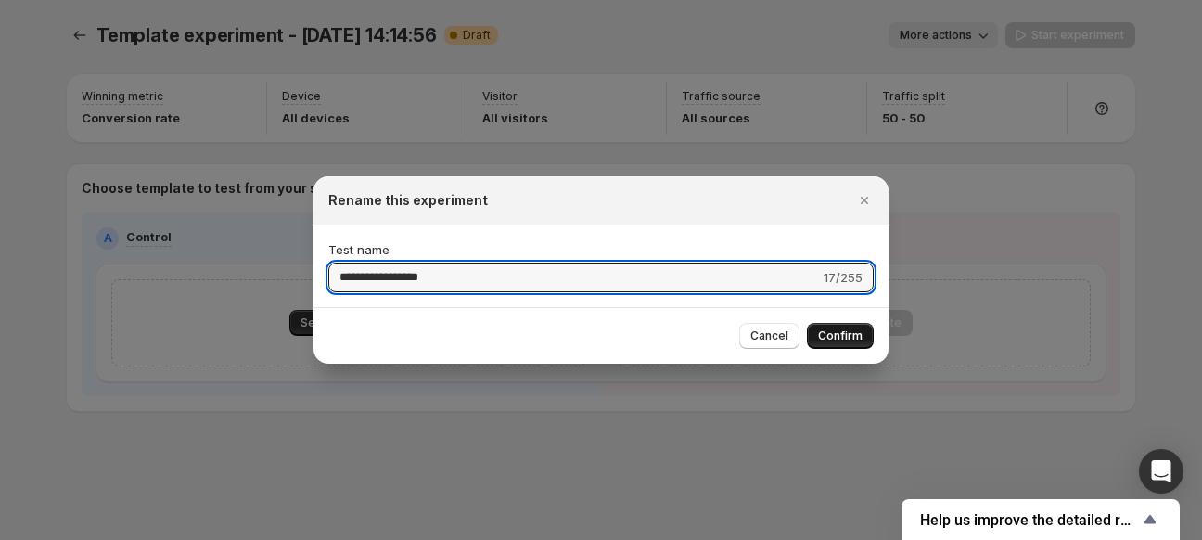
type input "**********"
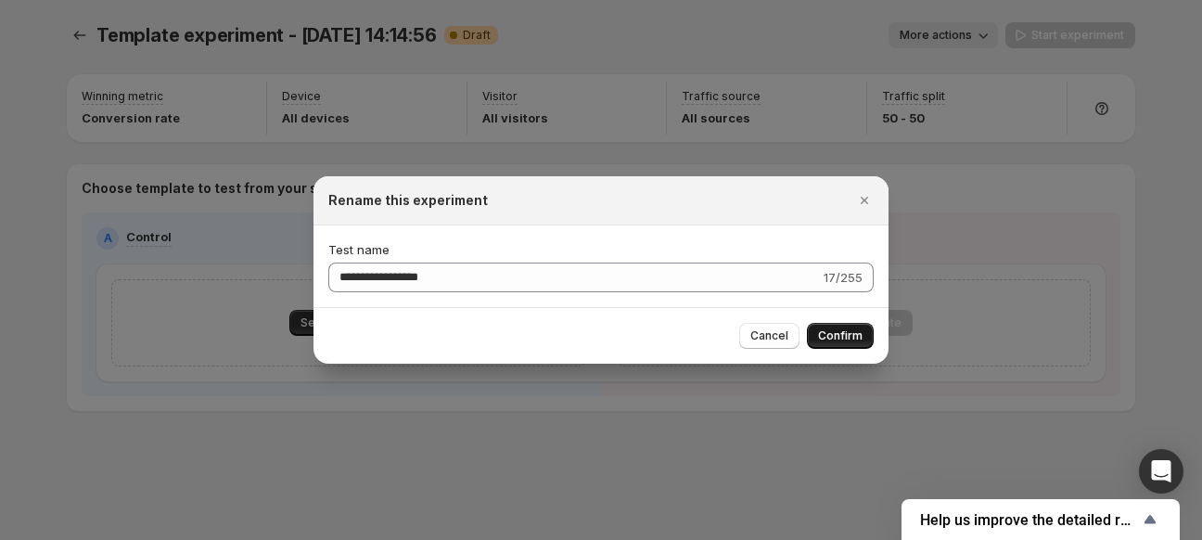
click at [844, 332] on span "Confirm" at bounding box center [840, 335] width 45 height 15
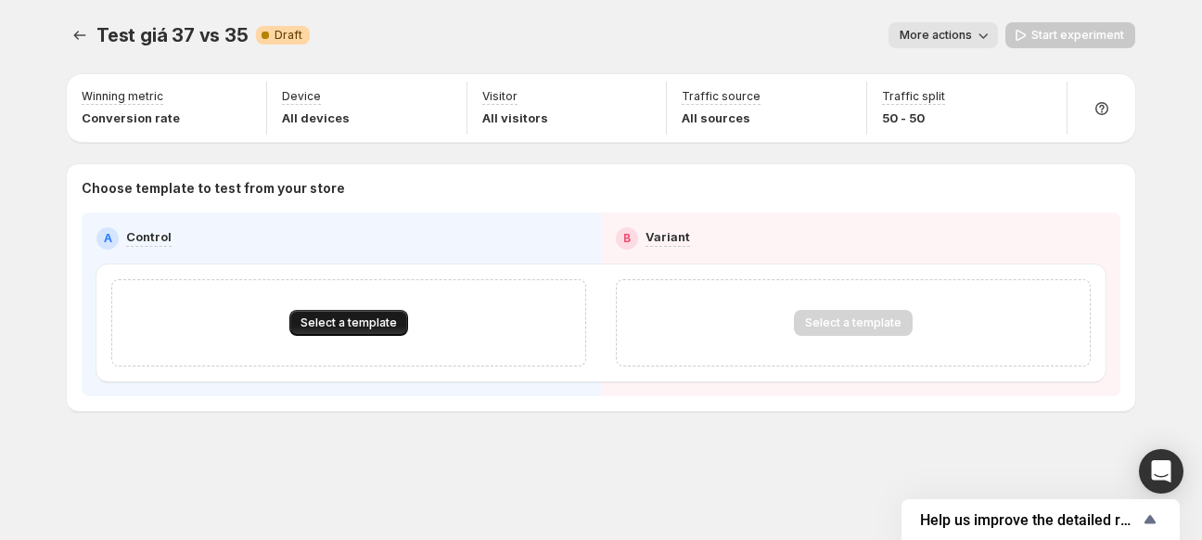
click at [374, 318] on span "Select a template" at bounding box center [349, 322] width 96 height 15
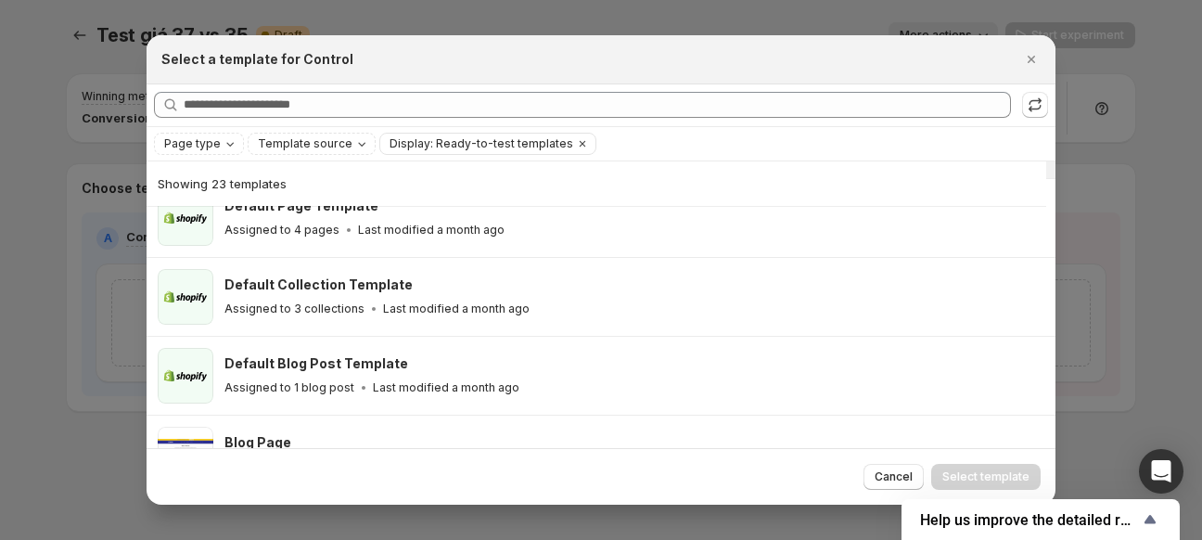
scroll to position [371, 0]
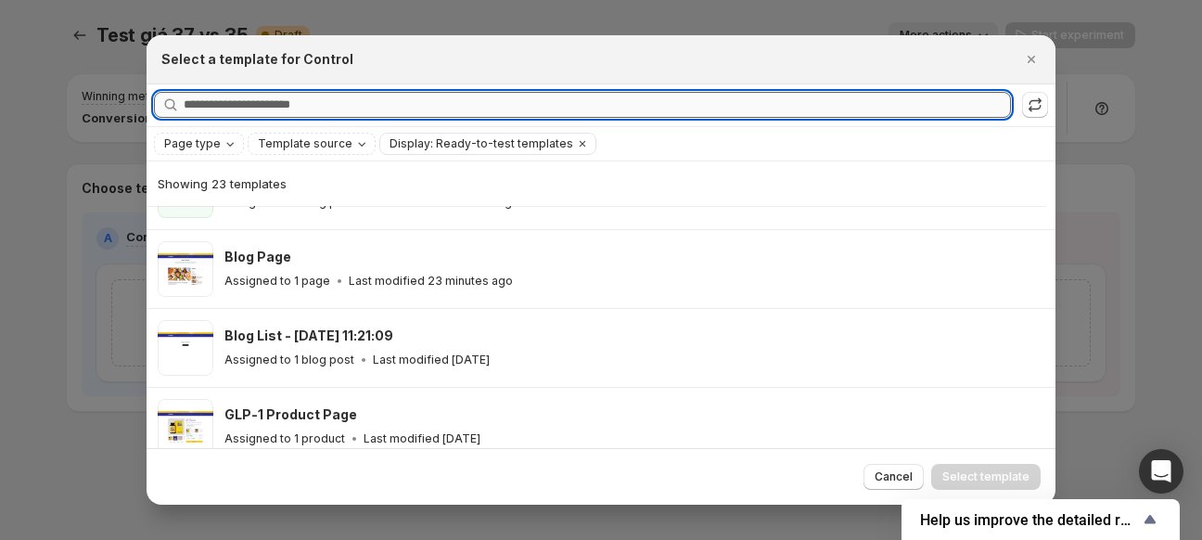
click at [316, 107] on input "Searching all templates" at bounding box center [597, 105] width 827 height 26
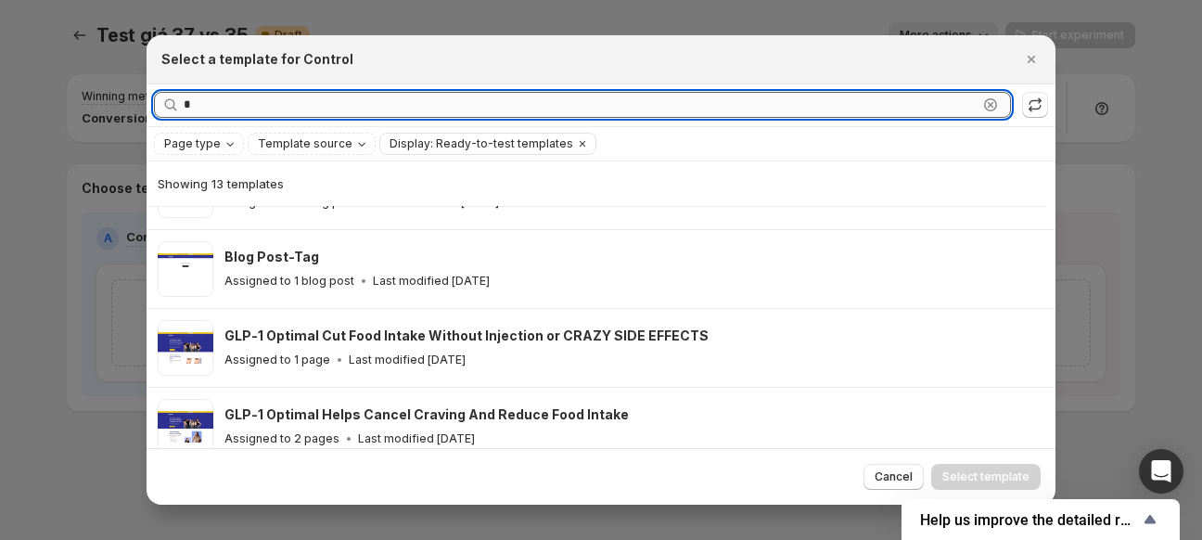
scroll to position [0, 0]
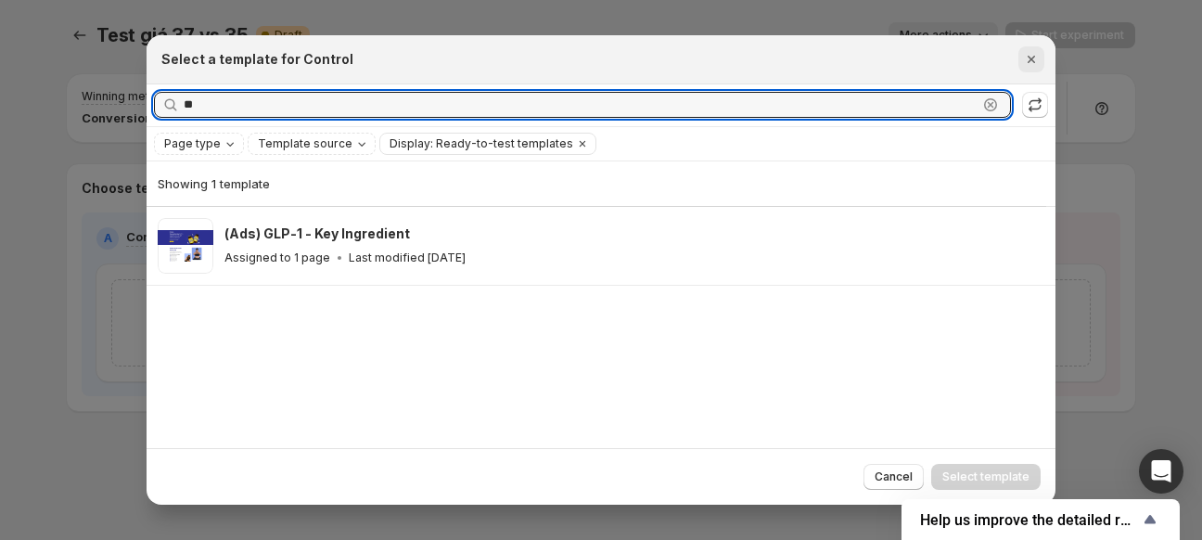
type input "**"
click at [1039, 66] on icon "Close" at bounding box center [1031, 59] width 19 height 19
click at [1039, 66] on div "Test giá 37 vs 35. This page is ready Test giá 37 vs 35 Warning Complete Draft …" at bounding box center [601, 270] width 1202 height 540
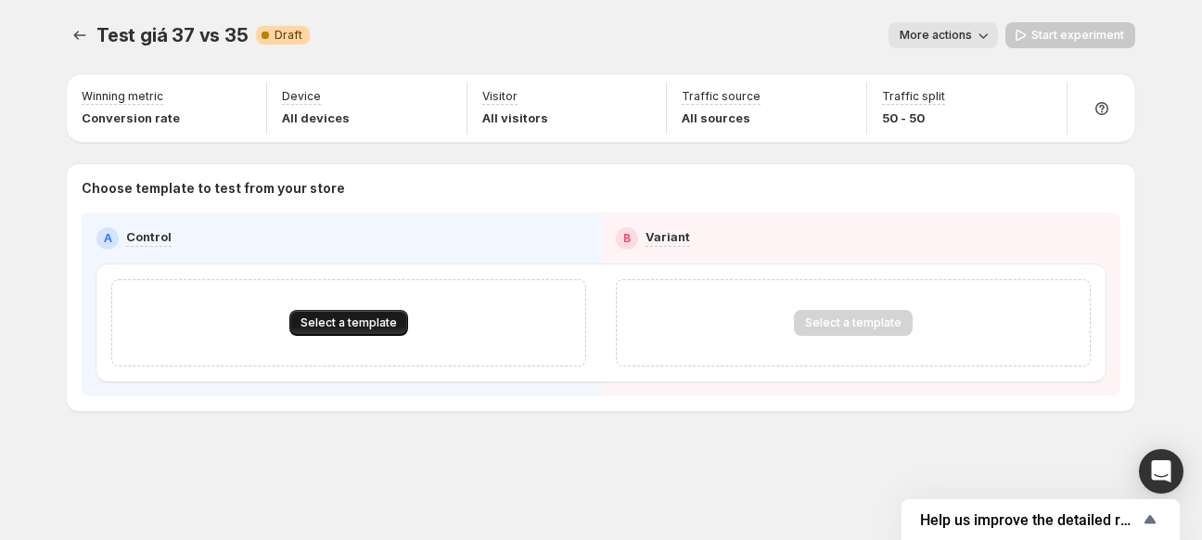
click at [373, 323] on span "Select a template" at bounding box center [349, 322] width 96 height 15
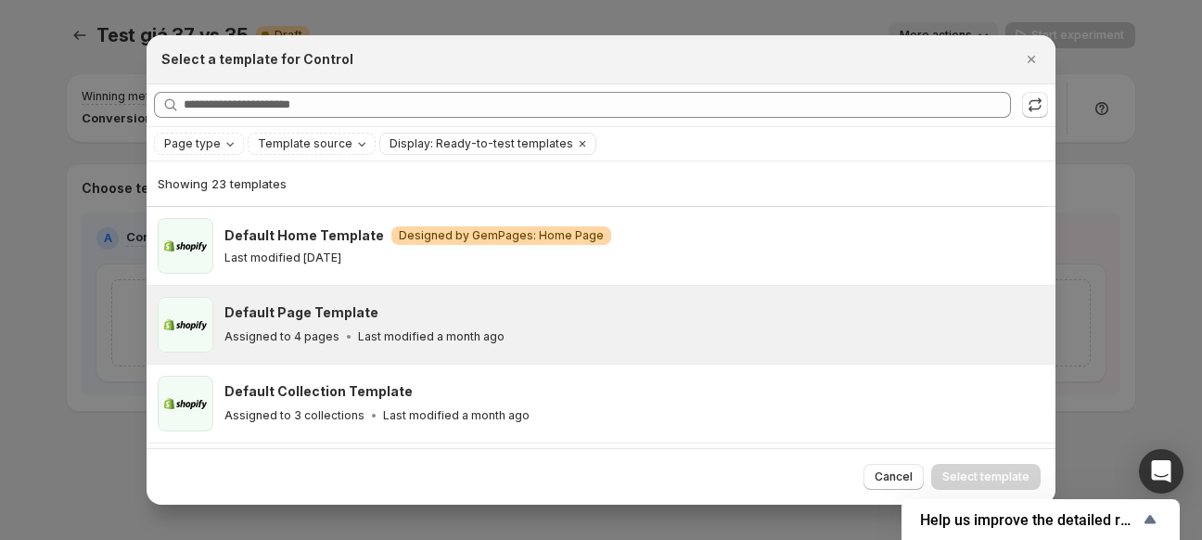
scroll to position [230, 0]
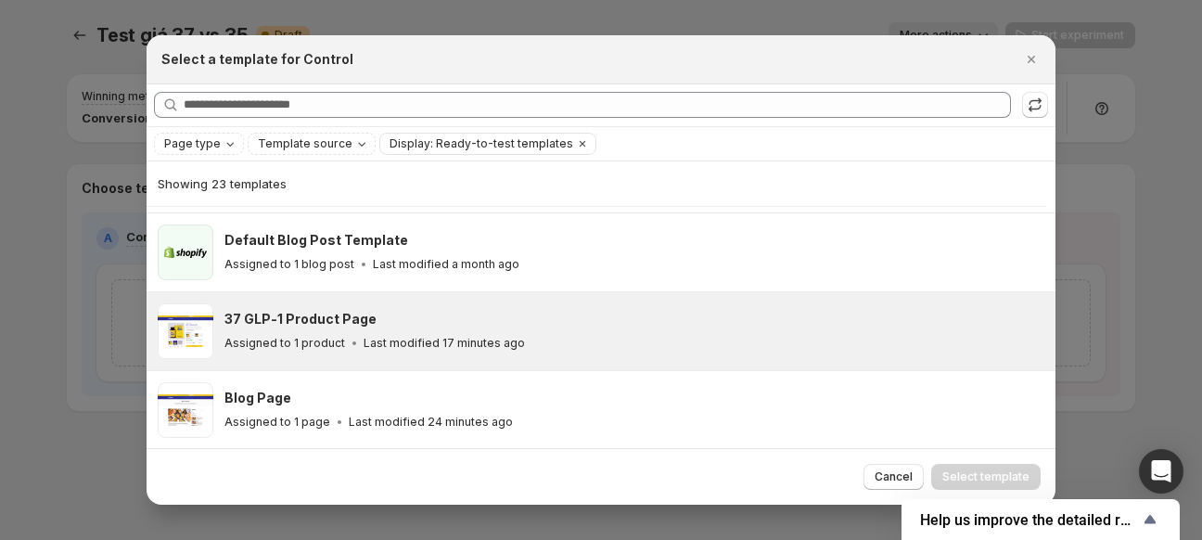
click at [338, 327] on h3 "37 GLP-1 Product Page" at bounding box center [300, 319] width 152 height 19
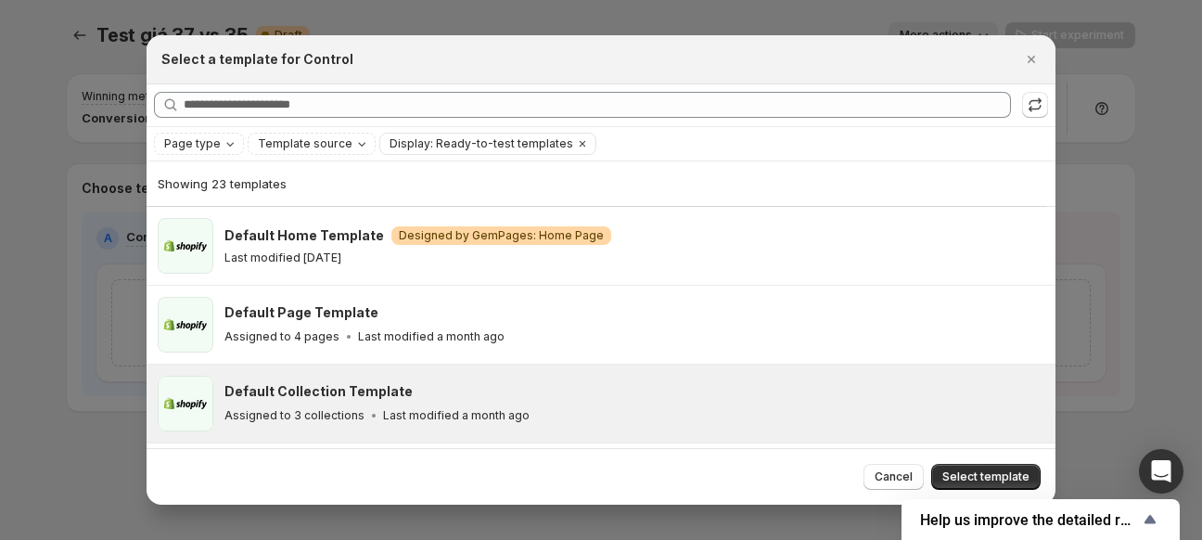
scroll to position [186, 0]
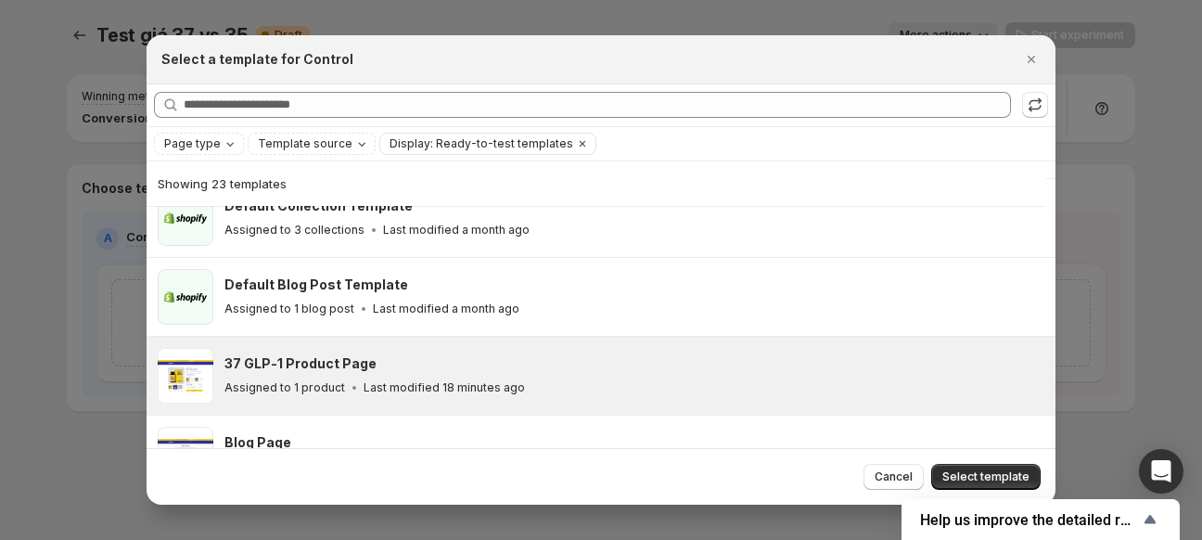
click at [968, 470] on span "Select template" at bounding box center [985, 476] width 87 height 15
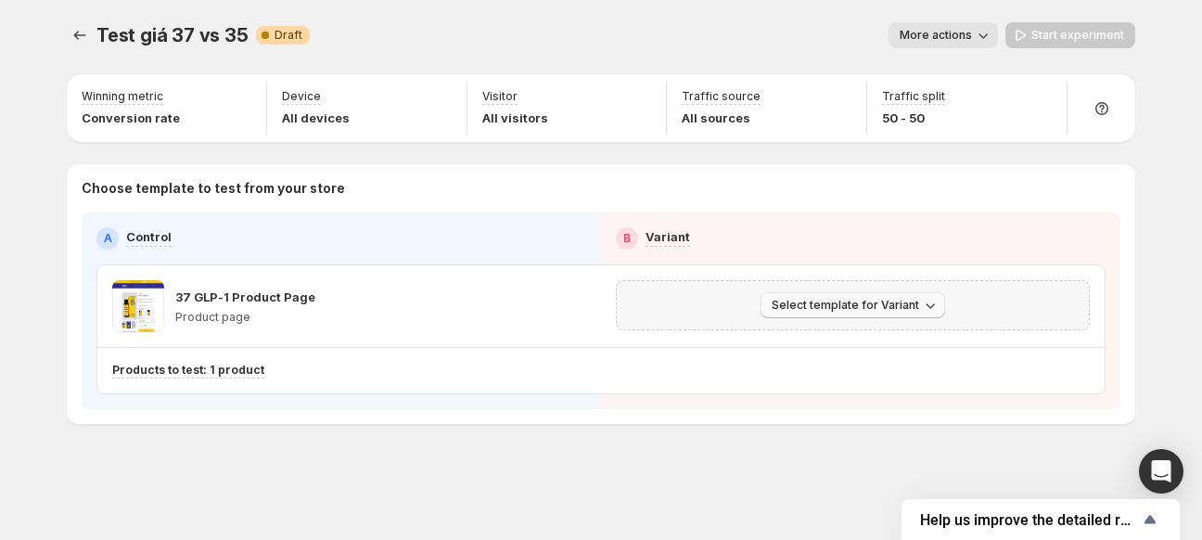
click at [871, 302] on span "Select template for Variant" at bounding box center [845, 305] width 147 height 15
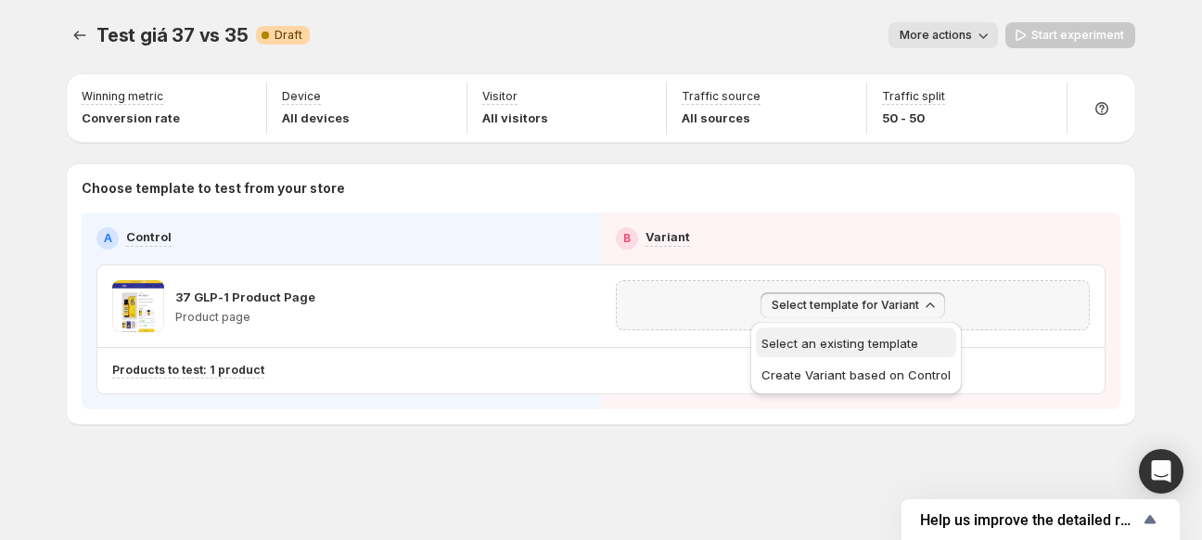
click at [868, 331] on button "Select an existing template" at bounding box center [856, 342] width 200 height 30
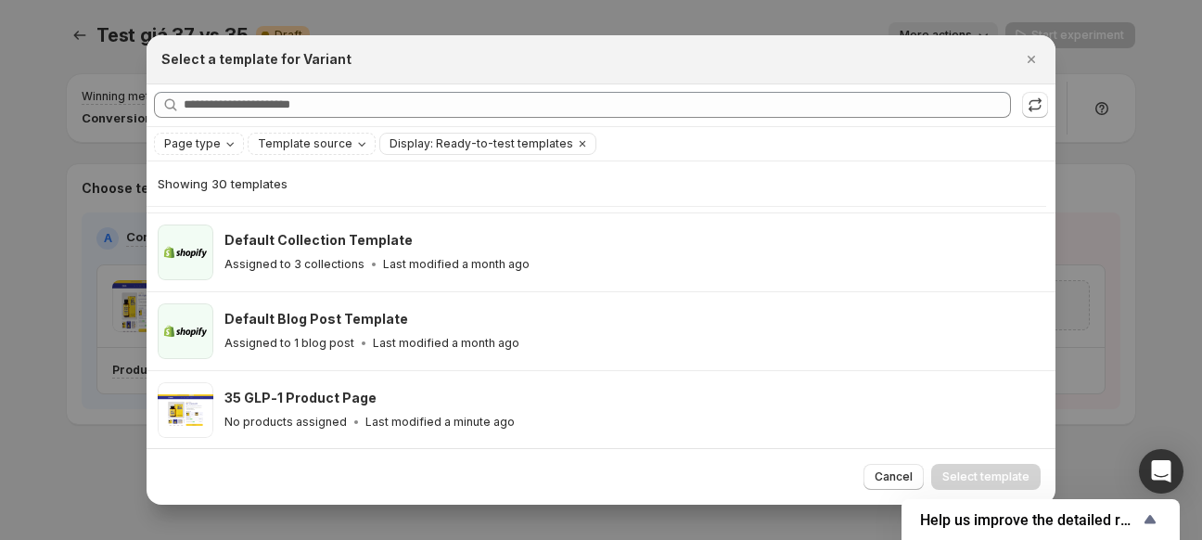
scroll to position [416, 0]
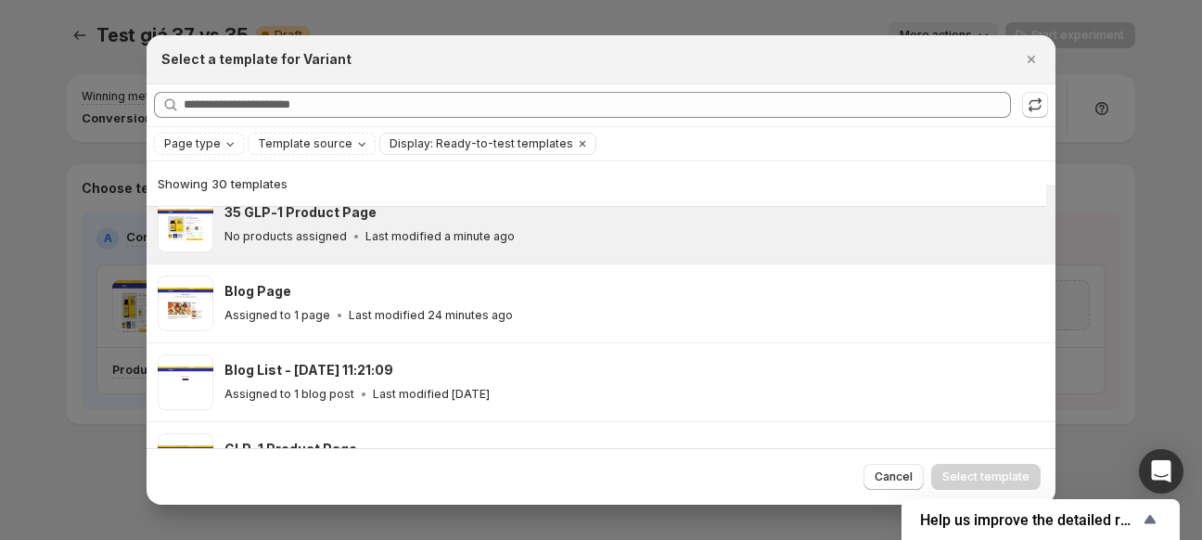
click at [311, 229] on p "No products assigned" at bounding box center [285, 236] width 122 height 15
click at [1005, 472] on span "Select template" at bounding box center [985, 476] width 87 height 15
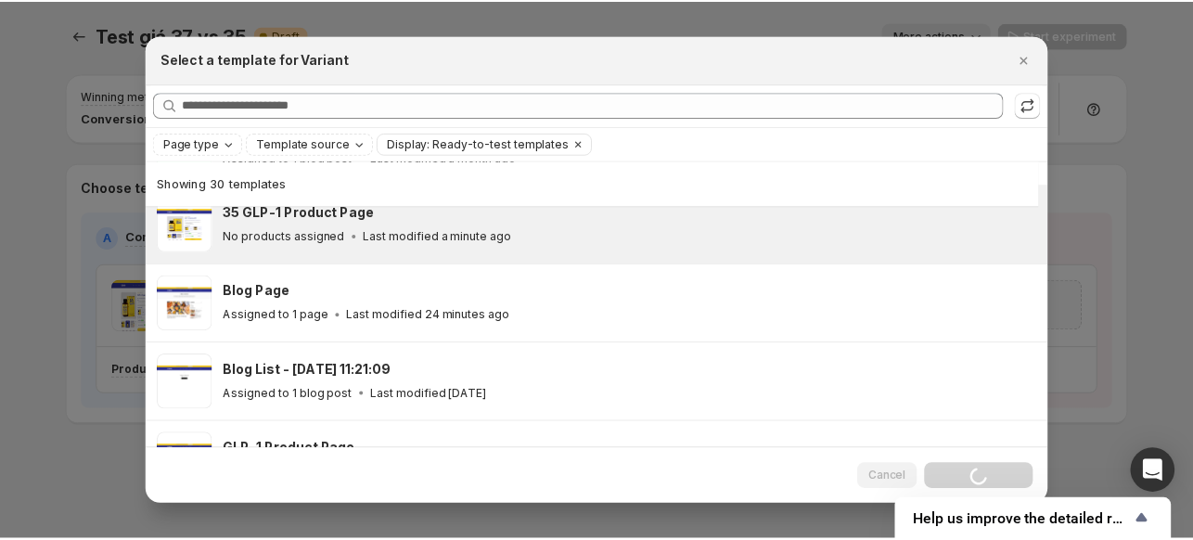
scroll to position [337, 0]
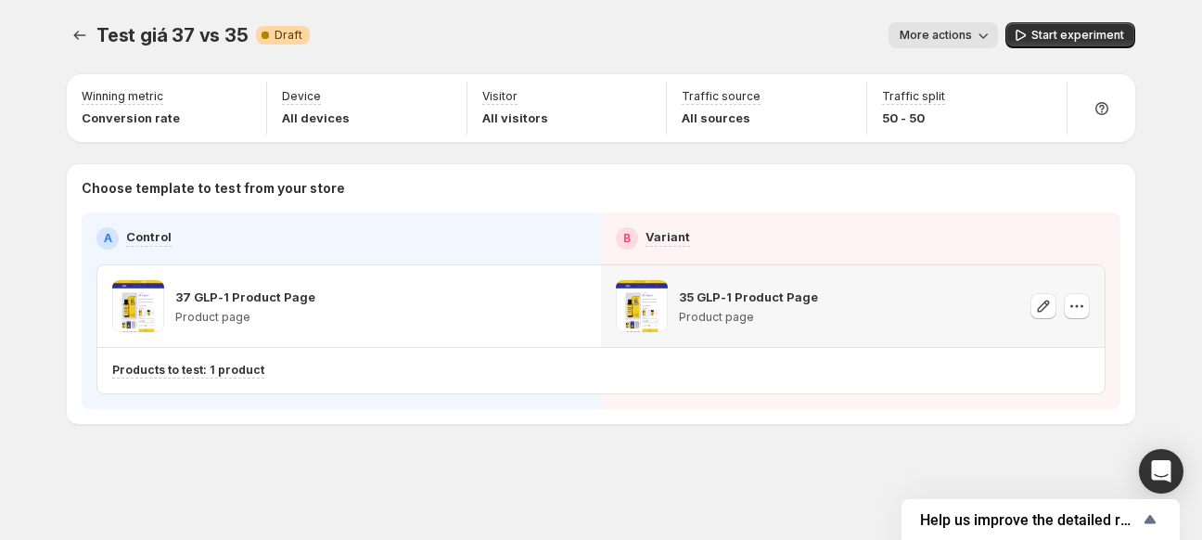
click at [1067, 36] on span "Start experiment" at bounding box center [1078, 35] width 93 height 15
click at [96, 38] on div at bounding box center [82, 35] width 30 height 26
click at [80, 37] on icon "Experiments" at bounding box center [80, 35] width 19 height 19
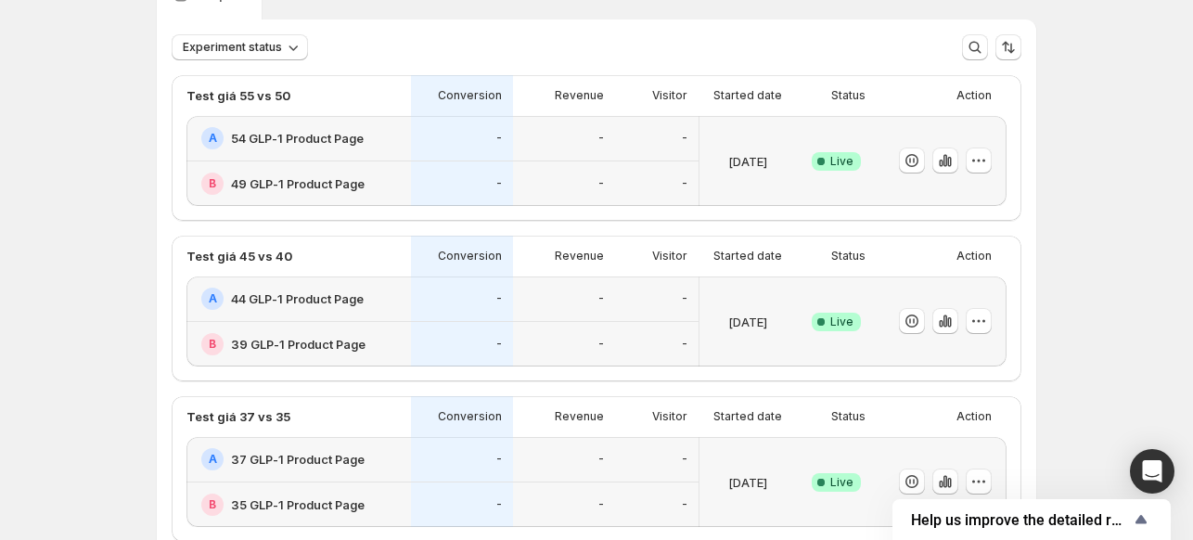
scroll to position [186, 0]
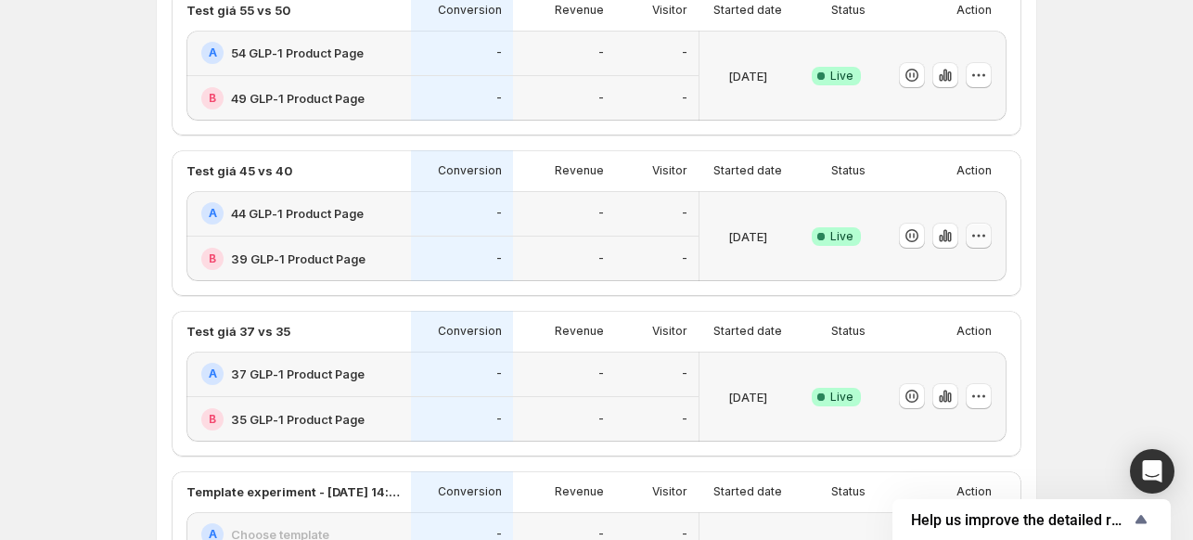
click at [992, 228] on button "button" at bounding box center [979, 236] width 26 height 26
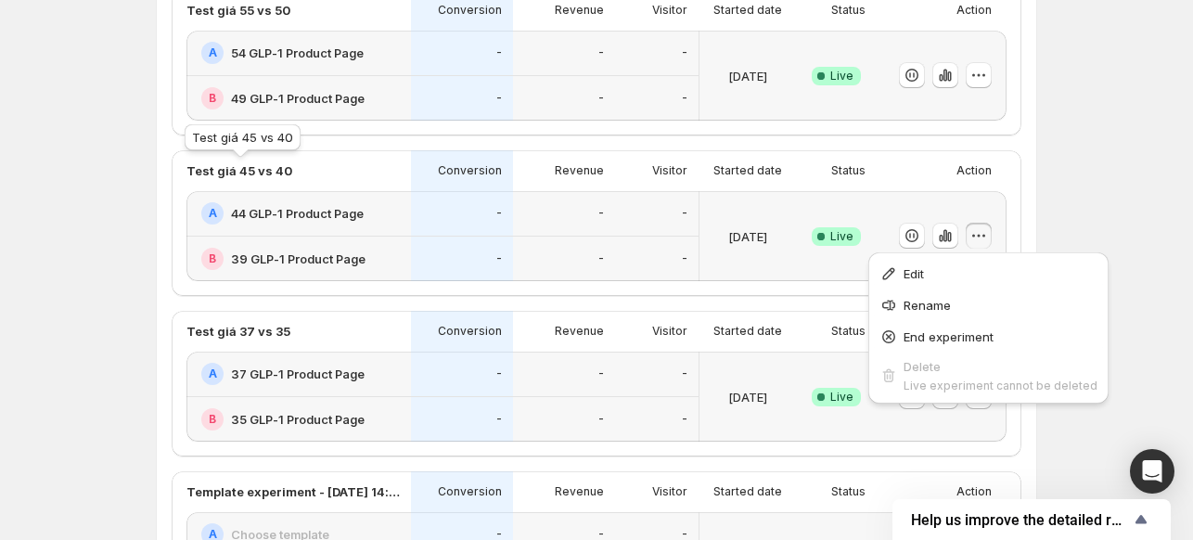
click at [269, 170] on p "Test giá 45 vs 40" at bounding box center [239, 170] width 106 height 19
click at [926, 274] on span "Edit" at bounding box center [1001, 273] width 194 height 19
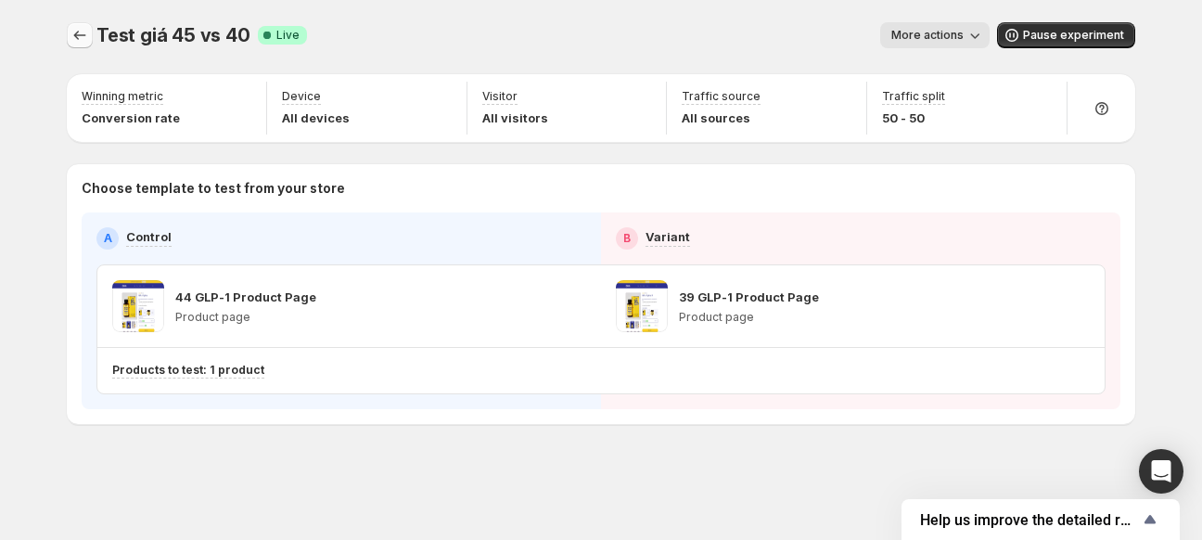
click at [67, 39] on button "Experiments" at bounding box center [80, 35] width 26 height 26
